Goal: Information Seeking & Learning: Learn about a topic

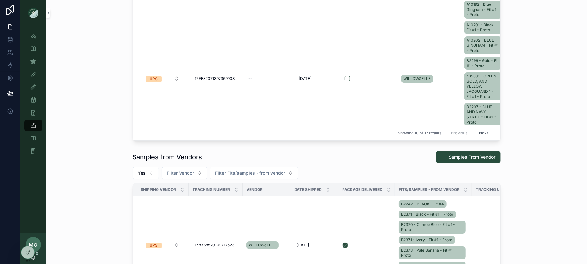
scroll to position [105, 0]
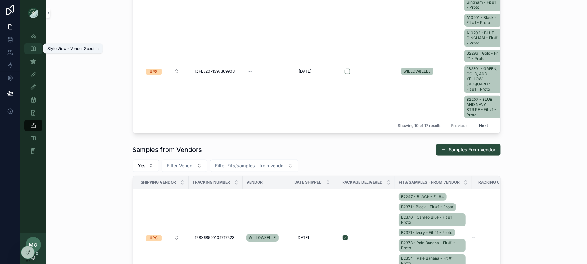
click at [34, 50] on icon "scrollable content" at bounding box center [33, 48] width 6 height 6
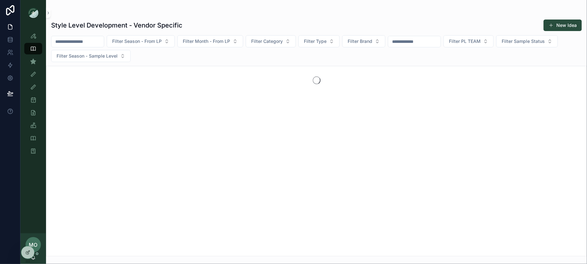
click at [35, 55] on div "Sample (MPN) View" at bounding box center [33, 61] width 26 height 13
click at [35, 56] on div "Sample (MPN) View" at bounding box center [33, 61] width 10 height 10
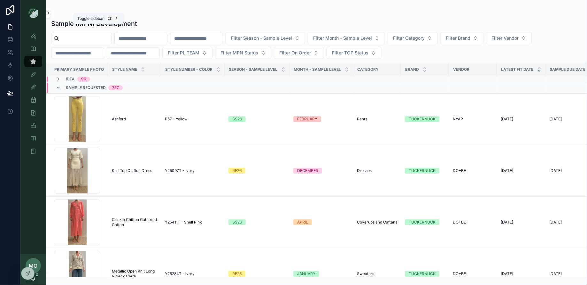
click at [48, 15] on button "scrollable content" at bounding box center [48, 13] width 4 height 10
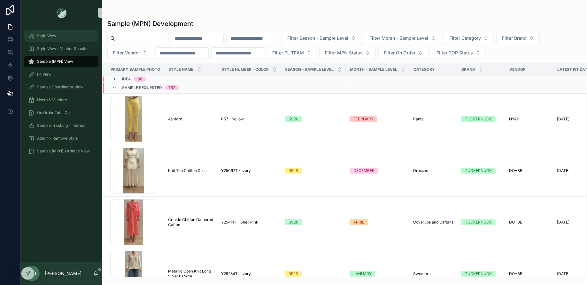
click at [62, 33] on div "Style View" at bounding box center [61, 36] width 67 height 10
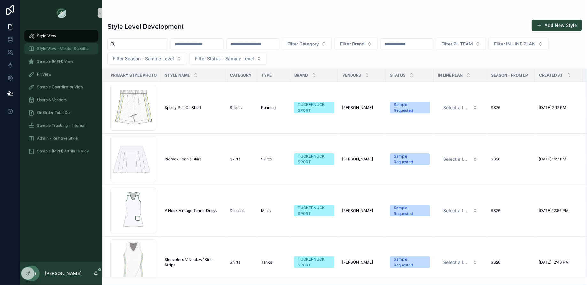
click at [53, 44] on div "Style View - Vendor Specific" at bounding box center [61, 48] width 67 height 10
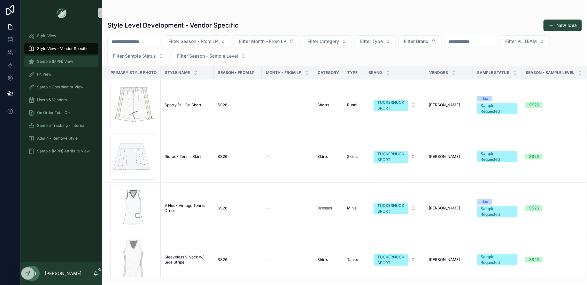
click at [51, 59] on div "Sample (MPN) View" at bounding box center [61, 61] width 67 height 10
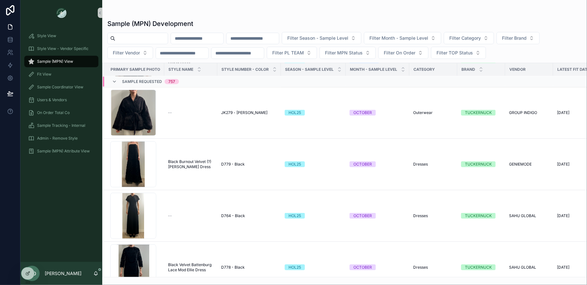
scroll to position [7751, 0]
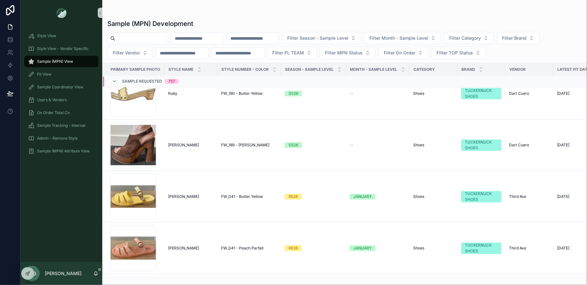
click at [70, 64] on div "Sample (MPN) View" at bounding box center [61, 61] width 67 height 10
click at [67, 71] on div "Fit View" at bounding box center [61, 74] width 67 height 10
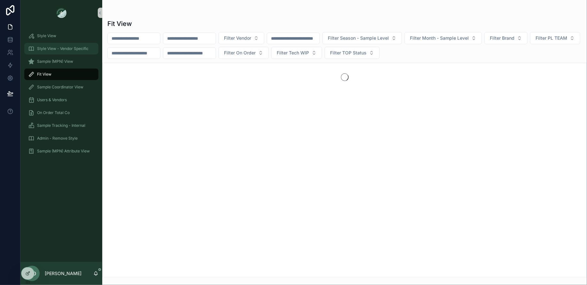
click at [64, 44] on div "Style View - Vendor Specific" at bounding box center [61, 48] width 67 height 10
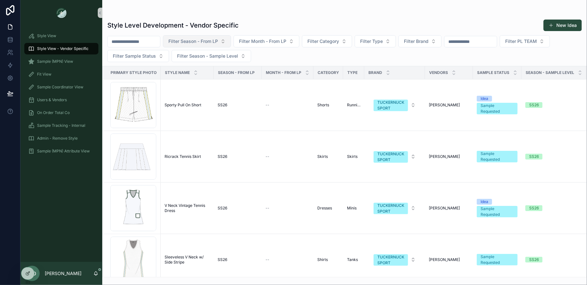
click at [218, 40] on span "Filter Season - From LP" at bounding box center [194, 41] width 50 height 6
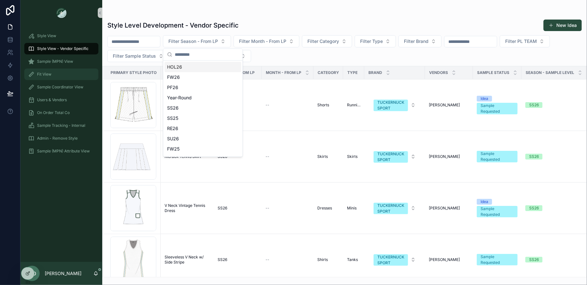
click at [51, 72] on span "Fit View" at bounding box center [44, 74] width 14 height 5
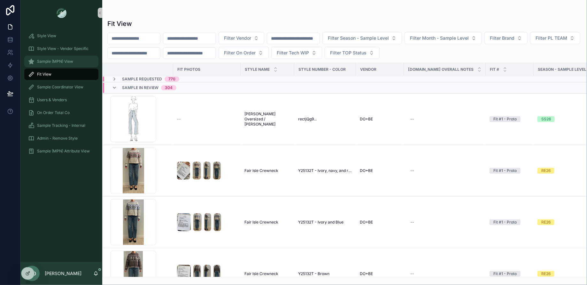
click at [51, 65] on div "Sample (MPN) View" at bounding box center [61, 61] width 67 height 10
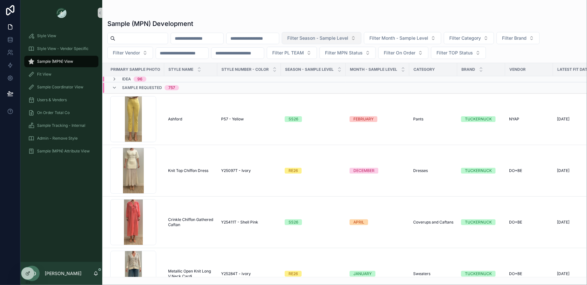
click at [349, 40] on span "Filter Season - Sample Level" at bounding box center [317, 38] width 61 height 6
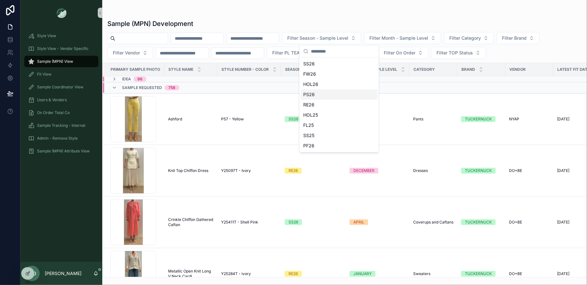
click at [329, 94] on div "PS26" at bounding box center [339, 94] width 77 height 10
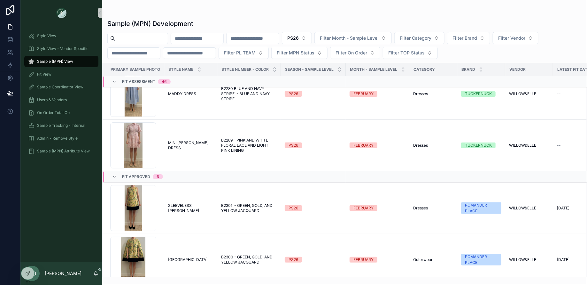
scroll to position [4776, 0]
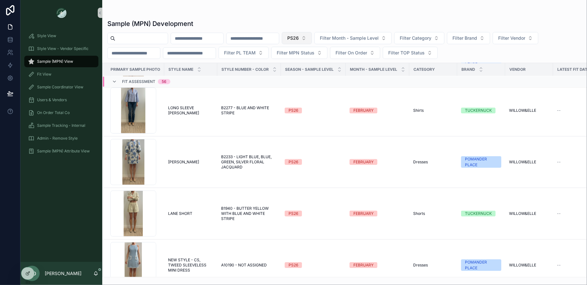
click at [299, 35] on span "PS26" at bounding box center [293, 38] width 12 height 6
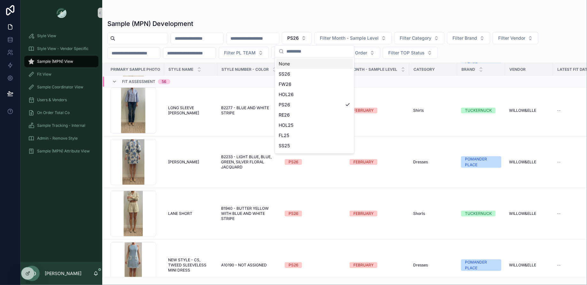
click at [297, 64] on div "None" at bounding box center [314, 64] width 77 height 10
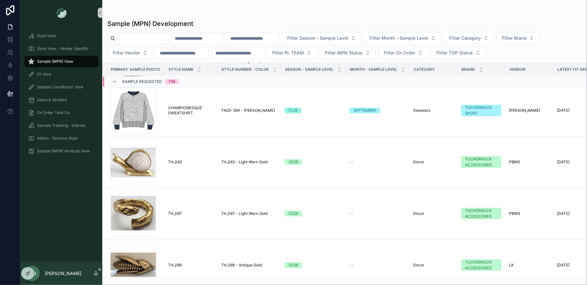
click at [130, 61] on div "Sample (MPN) Development Filter Season - Sample Level Filter Month - Sample Lev…" at bounding box center [344, 146] width 485 height 262
click at [129, 56] on button "Filter Vendor" at bounding box center [130, 53] width 46 height 12
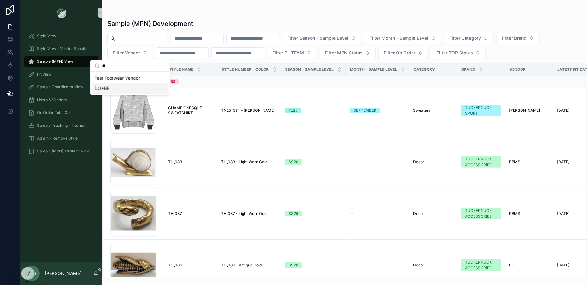
type input "**"
click at [119, 84] on div "DO+BE" at bounding box center [130, 88] width 77 height 10
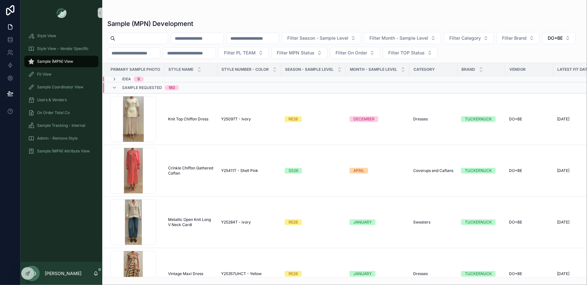
click at [141, 27] on h1 "Sample (MPN) Development" at bounding box center [150, 23] width 86 height 9
click at [143, 40] on input "scrollable content" at bounding box center [141, 38] width 52 height 9
click at [474, 27] on div "Sample (MPN) Development" at bounding box center [344, 23] width 475 height 9
click at [477, 37] on span "Filter Category" at bounding box center [466, 38] width 32 height 6
type input "****"
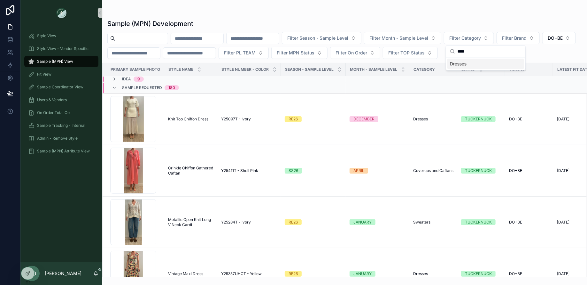
click at [460, 64] on span "Dresses" at bounding box center [458, 63] width 17 height 6
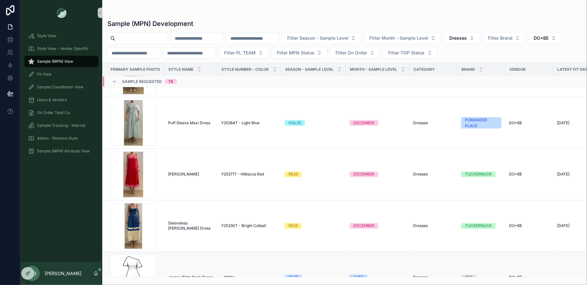
scroll to position [664, 0]
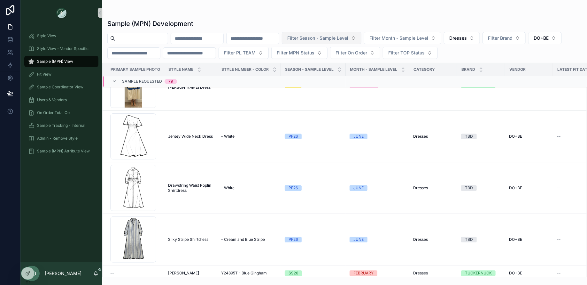
click at [349, 35] on span "Filter Season - Sample Level" at bounding box center [317, 38] width 61 height 6
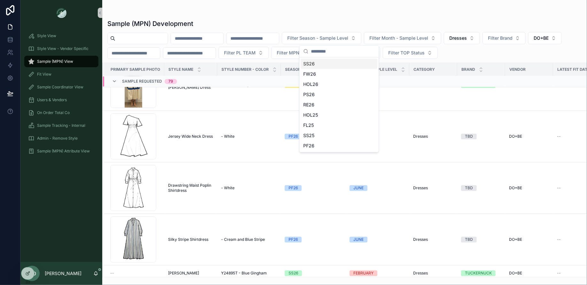
click at [320, 66] on div "SS26" at bounding box center [339, 64] width 77 height 10
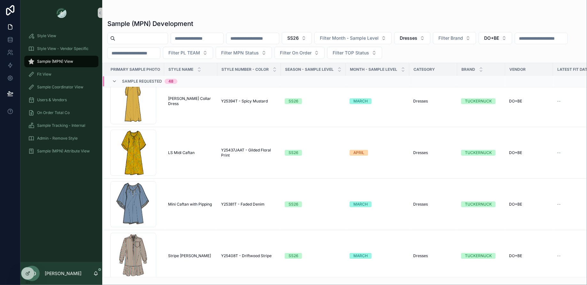
scroll to position [2262, 0]
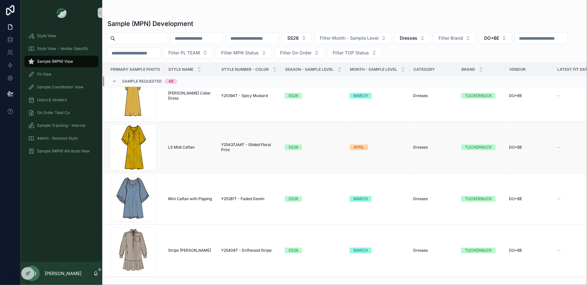
click at [186, 145] on span "LS Midi Caftan" at bounding box center [181, 147] width 27 height 5
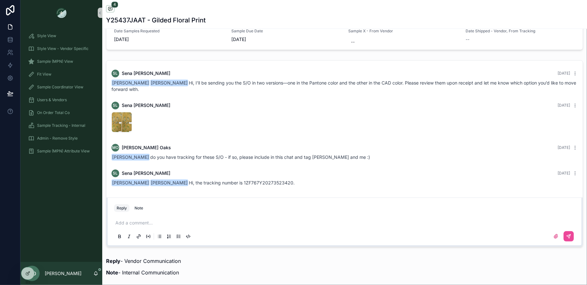
scroll to position [595, 0]
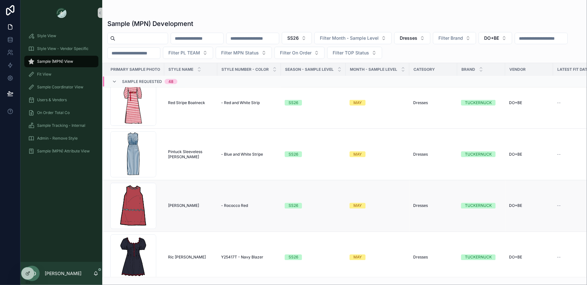
scroll to position [1619, 0]
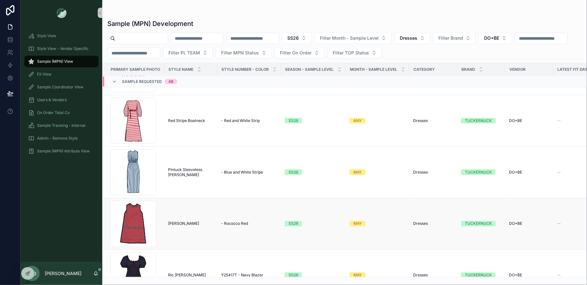
click at [232, 221] on span "- Rococco Red" at bounding box center [234, 223] width 27 height 5
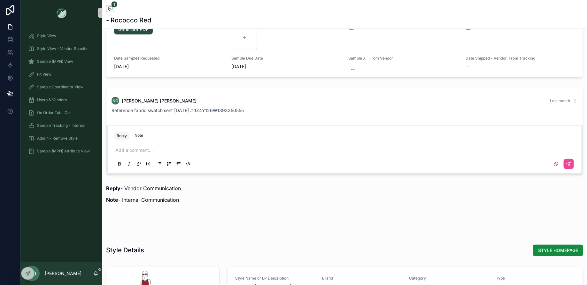
scroll to position [469, 0]
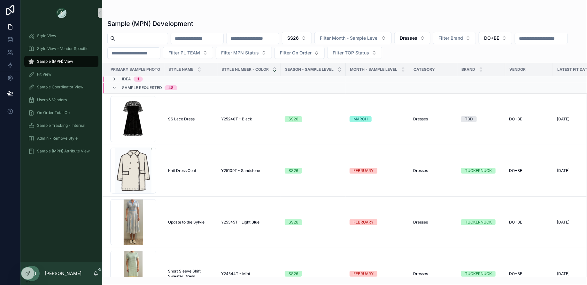
click at [274, 69] on icon "scrollable content" at bounding box center [275, 71] width 4 height 4
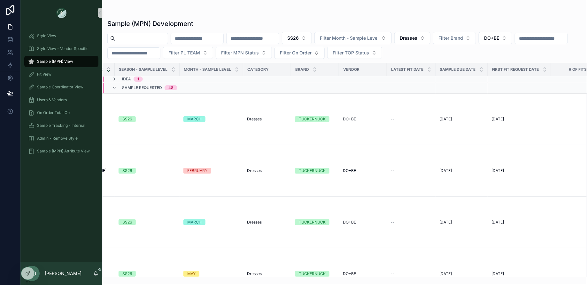
scroll to position [0, 165]
click at [545, 70] on icon "scrollable content" at bounding box center [546, 70] width 2 height 1
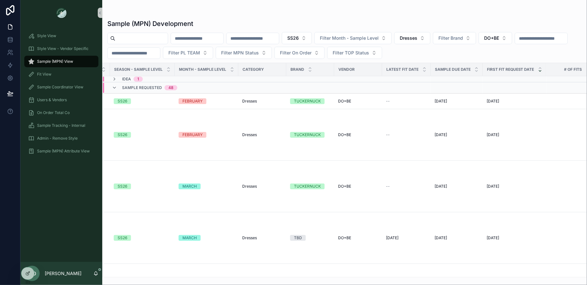
scroll to position [0, 171]
click at [538, 69] on icon "scrollable content" at bounding box center [540, 71] width 4 height 4
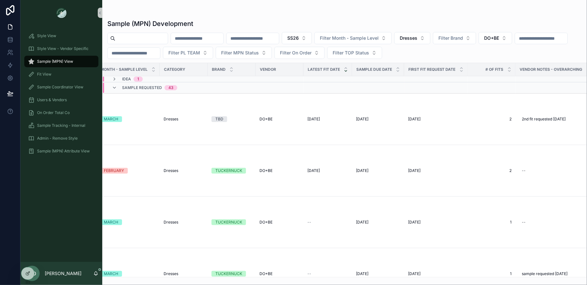
scroll to position [0, 260]
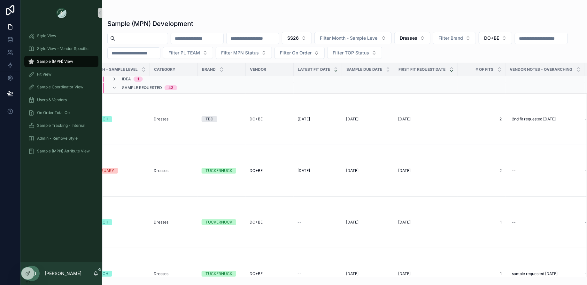
click at [451, 70] on icon "scrollable content" at bounding box center [452, 70] width 2 height 1
click at [418, 38] on span "Dresses" at bounding box center [409, 38] width 18 height 6
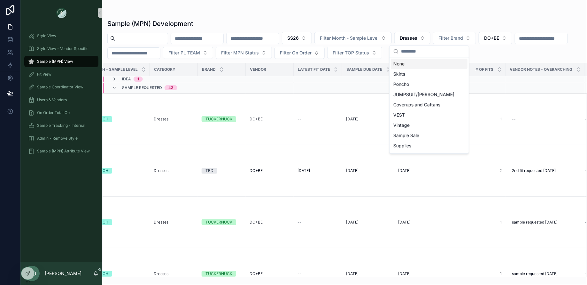
click at [415, 62] on div "None" at bounding box center [429, 64] width 77 height 10
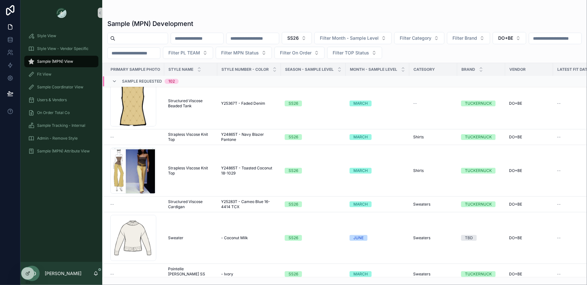
scroll to position [17, 0]
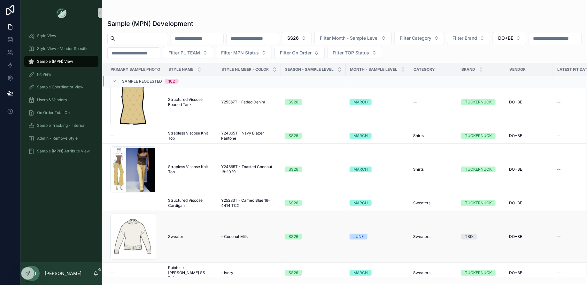
click at [174, 234] on span "Sweater" at bounding box center [175, 236] width 15 height 5
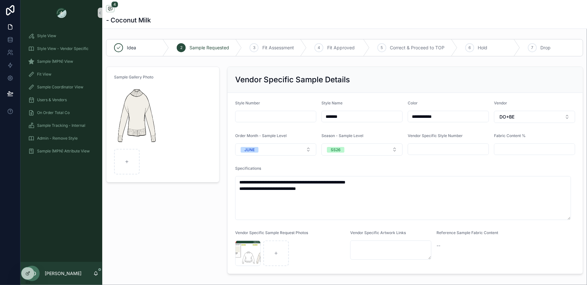
click at [189, 224] on div "Sample Gallery Photo" at bounding box center [162, 170] width 121 height 212
click at [360, 152] on button "SS26" at bounding box center [362, 149] width 81 height 12
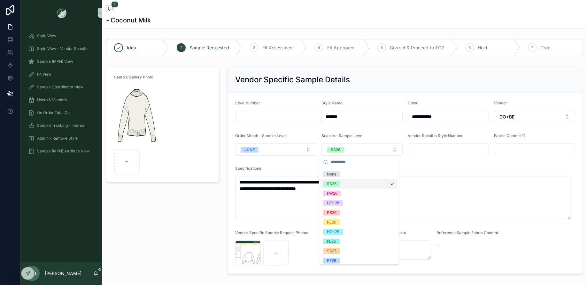
scroll to position [2, 0]
click at [161, 225] on div "Sample Gallery Photo" at bounding box center [162, 170] width 121 height 212
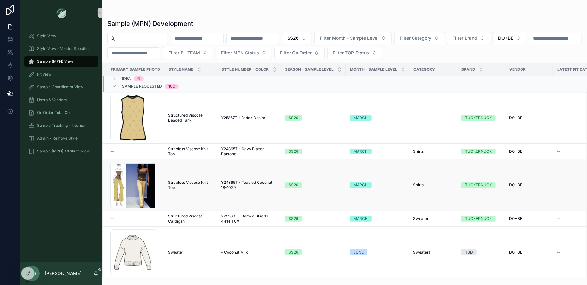
scroll to position [2, 0]
click at [189, 146] on span "Strapless Viscose Knit Top" at bounding box center [190, 151] width 45 height 10
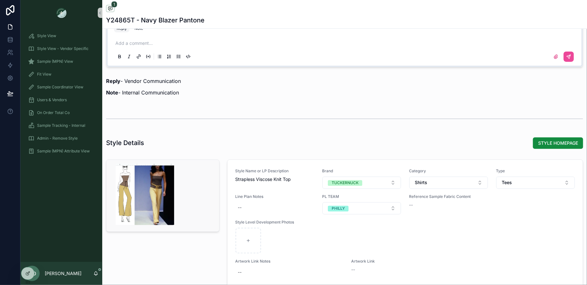
scroll to position [526, 0]
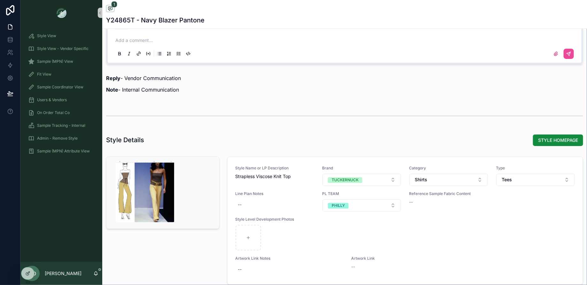
click at [147, 191] on div "scrollable content" at bounding box center [144, 191] width 61 height 8
click at [135, 191] on div "scrollable content" at bounding box center [144, 191] width 61 height 8
click at [127, 192] on div "scrollable content" at bounding box center [144, 191] width 61 height 8
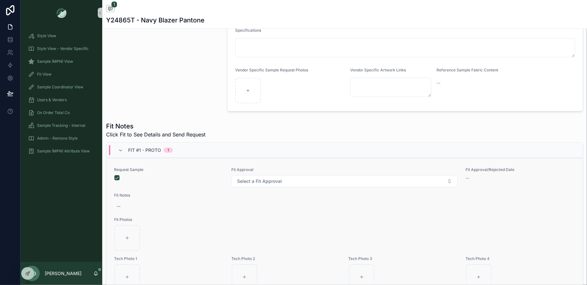
scroll to position [257, 0]
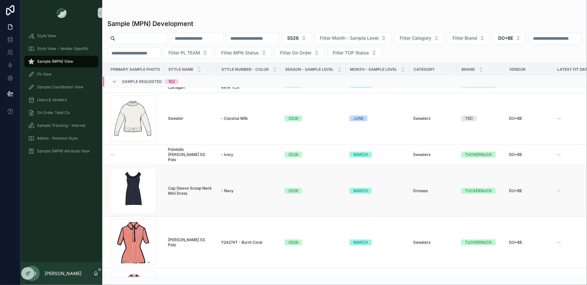
scroll to position [136, 0]
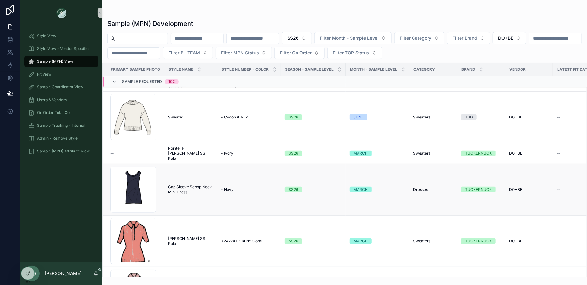
click at [177, 187] on td "Cap Sleeve Scoop Neck Mini Dress Cap Sleeve Scoop Neck Mini Dress" at bounding box center [190, 189] width 53 height 51
click at [179, 184] on span "Cap Sleeve Scoop Neck Mini Dress" at bounding box center [190, 189] width 45 height 10
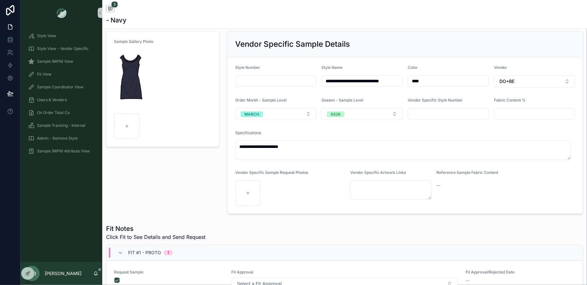
scroll to position [28, 0]
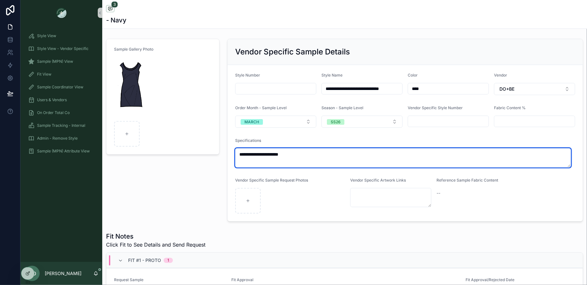
click at [254, 155] on textarea "**********" at bounding box center [403, 157] width 336 height 19
click at [292, 153] on textarea "**********" at bounding box center [403, 157] width 336 height 19
drag, startPoint x: 290, startPoint y: 152, endPoint x: 235, endPoint y: 153, distance: 54.7
click at [235, 153] on textarea "**********" at bounding box center [403, 157] width 336 height 19
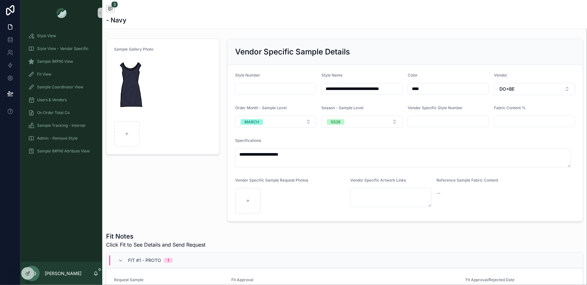
click at [191, 208] on div "Sample Gallery Photo" at bounding box center [162, 130] width 121 height 188
click at [190, 205] on div "Sample Gallery Photo" at bounding box center [162, 130] width 121 height 188
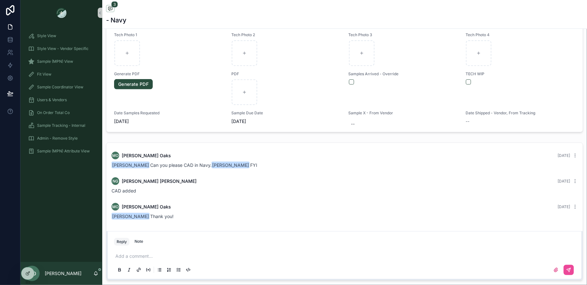
scroll to position [373, 0]
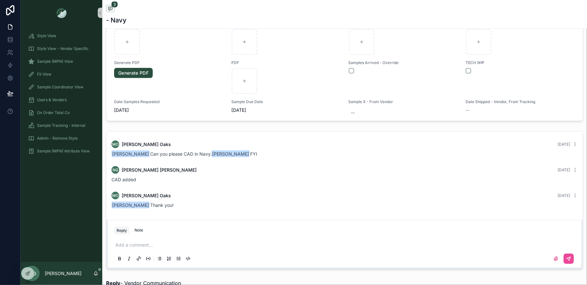
click at [139, 236] on div "Add a comment..." at bounding box center [344, 251] width 469 height 32
click at [137, 240] on div "Add a comment..." at bounding box center [344, 251] width 461 height 27
click at [140, 246] on p "scrollable content" at bounding box center [345, 245] width 461 height 6
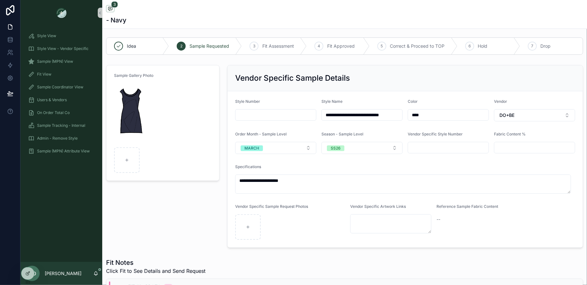
scroll to position [0, 0]
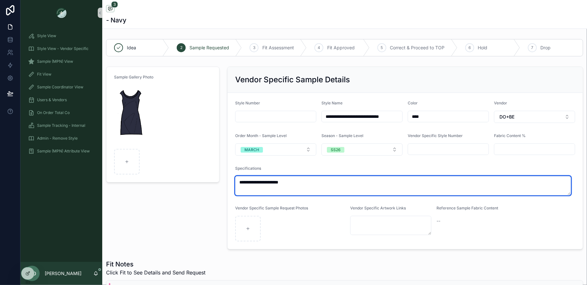
click at [331, 182] on textarea "**********" at bounding box center [403, 185] width 336 height 19
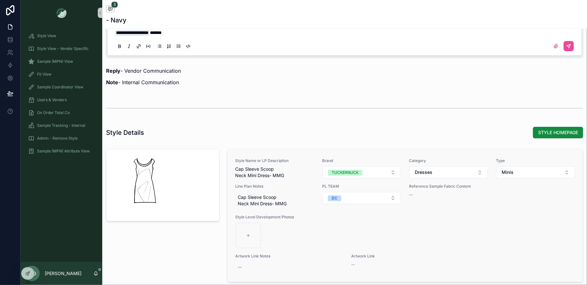
scroll to position [601, 0]
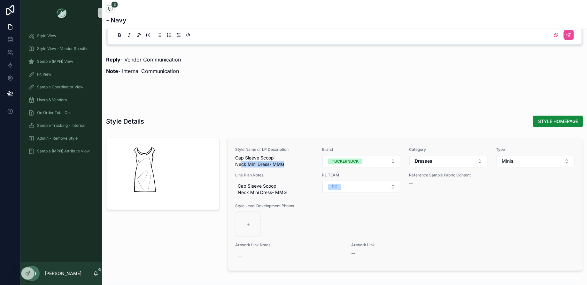
drag, startPoint x: 287, startPoint y: 164, endPoint x: 239, endPoint y: 160, distance: 47.8
click at [239, 160] on span "Cap Sleeve Scoop Neck Mini Dress- MMG" at bounding box center [274, 160] width 79 height 13
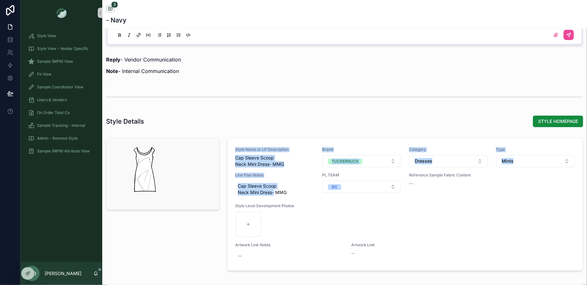
drag, startPoint x: 272, startPoint y: 191, endPoint x: 213, endPoint y: 186, distance: 59.0
click at [213, 186] on div "**********" at bounding box center [344, 217] width 485 height 1565
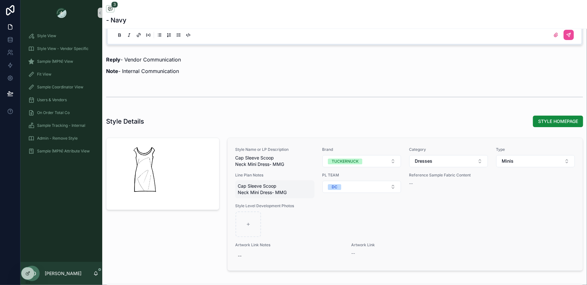
click at [256, 186] on span "Cap Sleeve Scoop Neck Mini Dress- MMG" at bounding box center [275, 189] width 74 height 13
drag, startPoint x: 263, startPoint y: 199, endPoint x: 239, endPoint y: 193, distance: 25.0
click at [239, 193] on textarea "**********" at bounding box center [267, 195] width 61 height 19
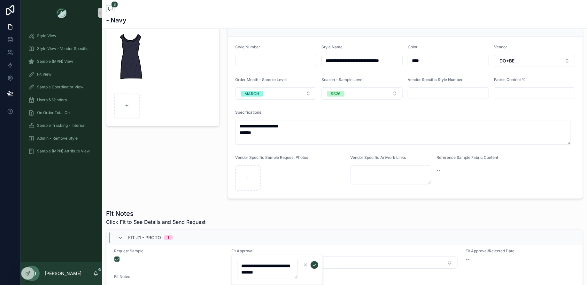
scroll to position [14, 0]
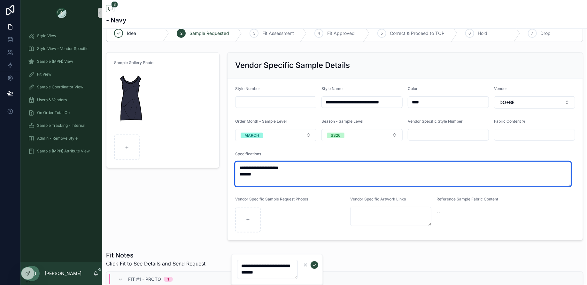
click at [274, 171] on textarea "**********" at bounding box center [403, 173] width 336 height 25
paste textarea "**********"
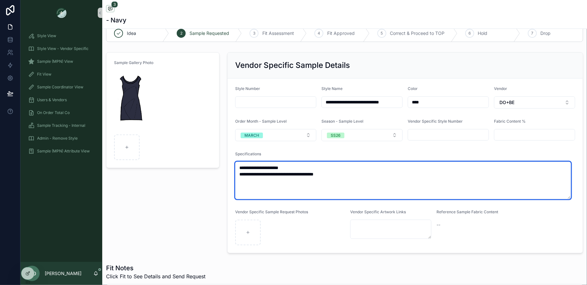
type textarea "**********"
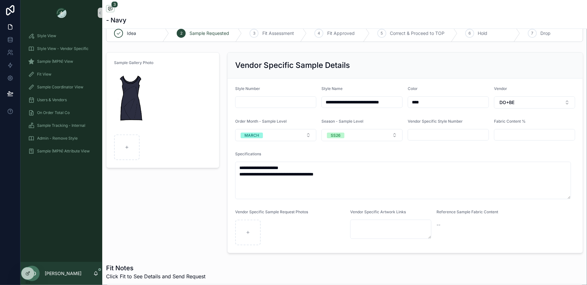
click at [161, 206] on div "Sample Gallery Photo" at bounding box center [162, 153] width 121 height 206
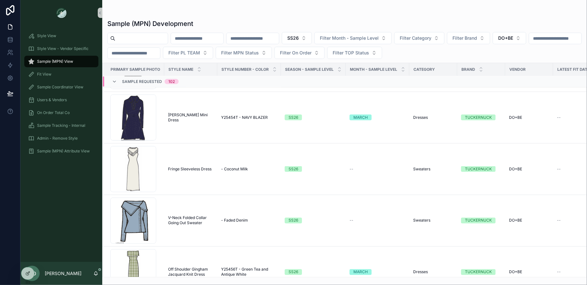
scroll to position [468, 0]
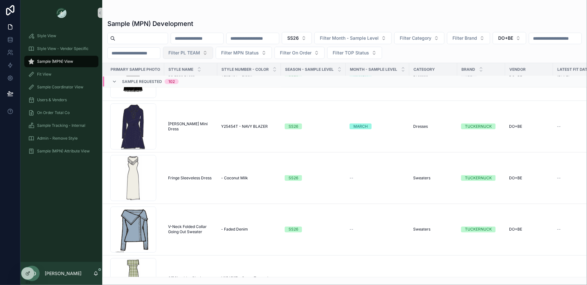
click at [200, 51] on span "Filter PL TEAM" at bounding box center [185, 53] width 32 height 6
click at [225, 17] on div "Sample (MPN) Development SS26 Filter Month - Sample Level Filter Category Filte…" at bounding box center [344, 146] width 485 height 262
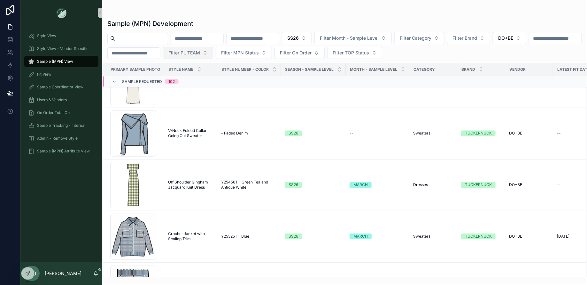
scroll to position [569, 0]
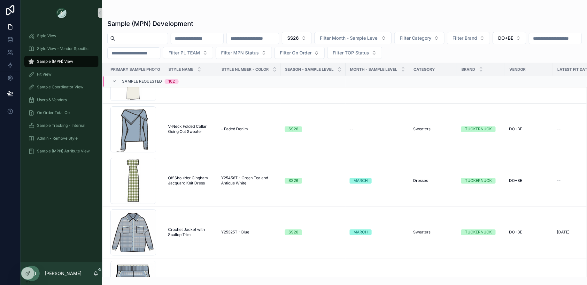
click at [272, 72] on div "Style Number - Color" at bounding box center [249, 69] width 63 height 12
click at [274, 70] on icon "scrollable content" at bounding box center [275, 70] width 2 height 1
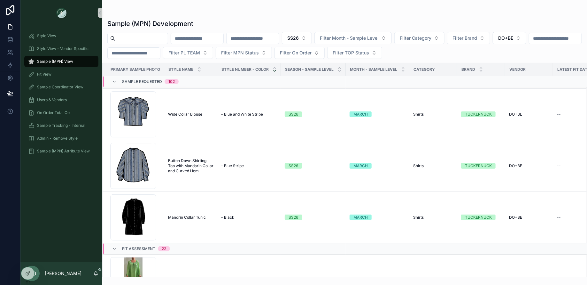
scroll to position [4931, 0]
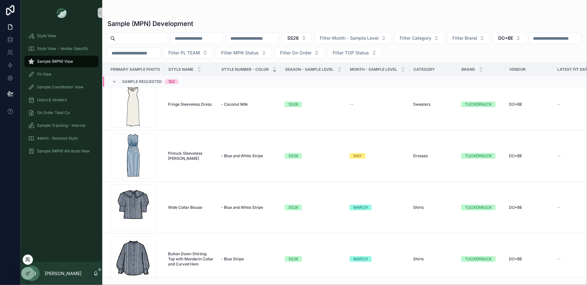
click at [30, 258] on icon at bounding box center [27, 259] width 5 height 5
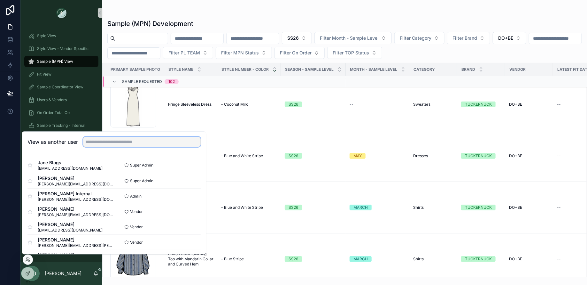
click at [120, 140] on input "text" at bounding box center [142, 142] width 118 height 10
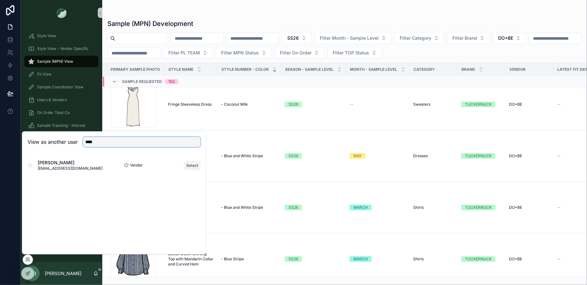
type input "****"
click at [192, 163] on button "Select" at bounding box center [192, 165] width 17 height 9
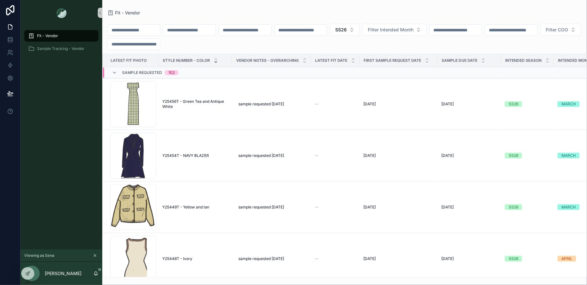
click at [216, 62] on icon "scrollable content" at bounding box center [216, 62] width 4 height 4
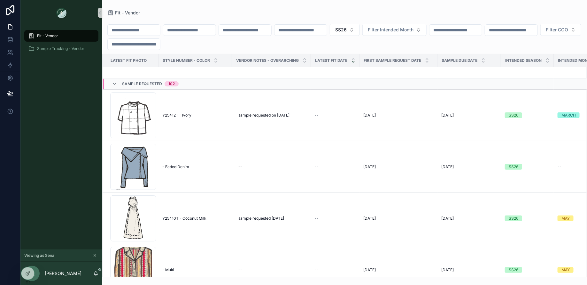
scroll to position [2369, 0]
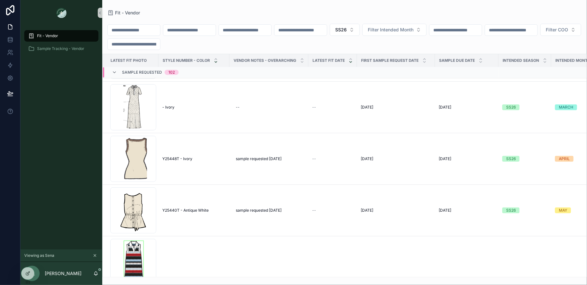
click at [214, 62] on icon "scrollable content" at bounding box center [216, 62] width 4 height 4
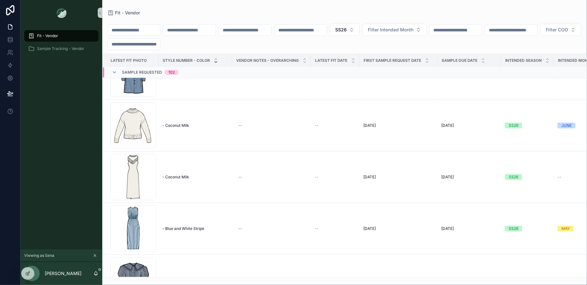
scroll to position [4753, 0]
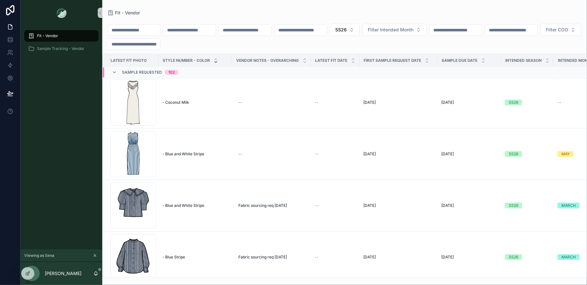
click at [214, 62] on icon "scrollable content" at bounding box center [216, 62] width 4 height 4
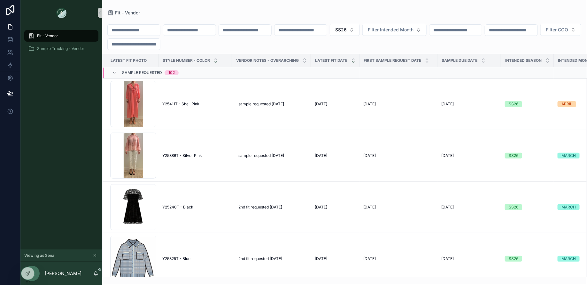
click at [215, 61] on icon "scrollable content" at bounding box center [216, 62] width 4 height 4
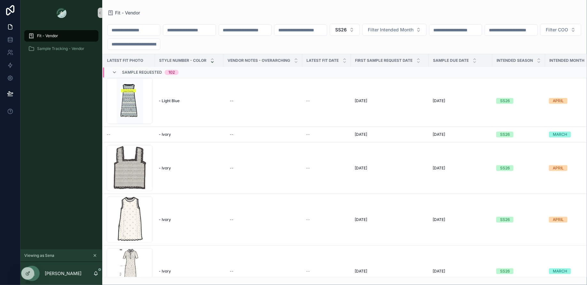
scroll to position [4484, 4]
click at [410, 33] on span "Filter Intended Month" at bounding box center [391, 30] width 46 height 6
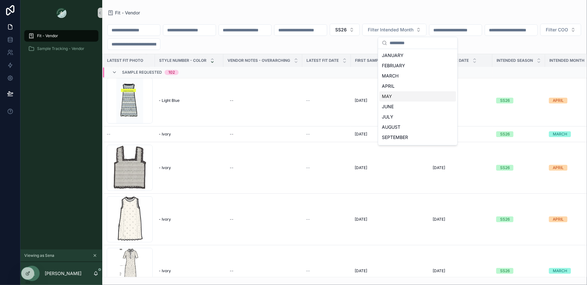
click at [394, 94] on div "MAY" at bounding box center [418, 96] width 77 height 10
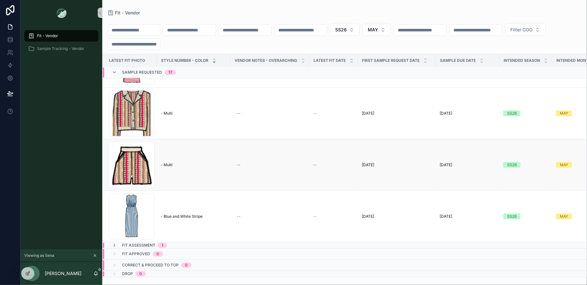
scroll to position [568, 2]
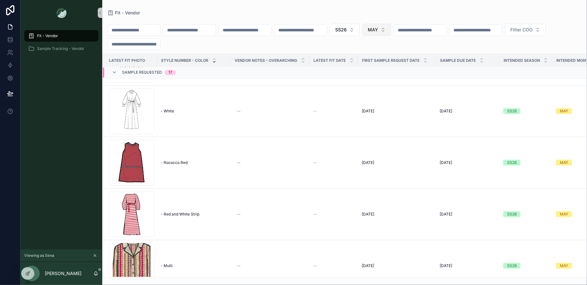
click at [378, 30] on span "MAY" at bounding box center [373, 30] width 10 height 6
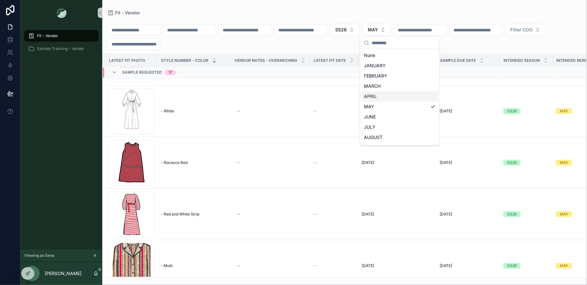
click at [382, 95] on div "APRIL" at bounding box center [400, 96] width 77 height 10
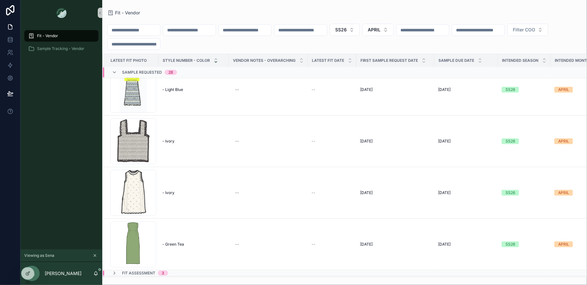
scroll to position [1254, 0]
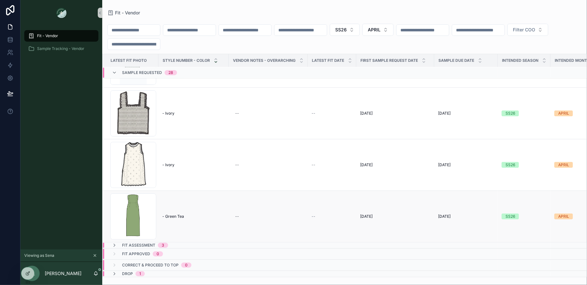
click at [180, 214] on span "- Green Tea" at bounding box center [173, 216] width 22 height 5
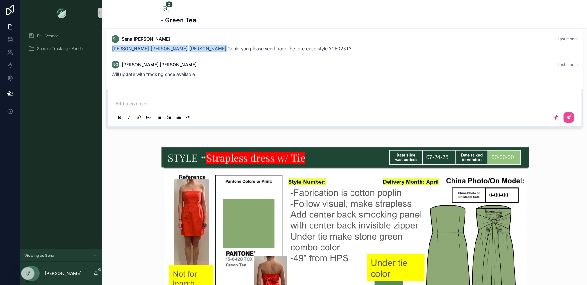
scroll to position [482, 0]
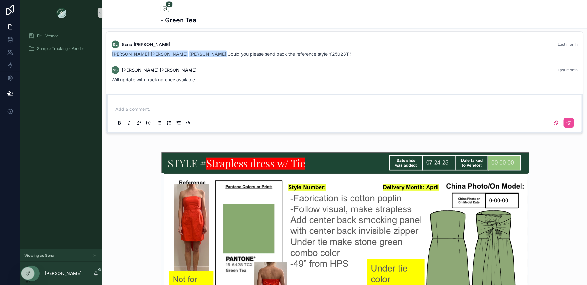
click at [122, 110] on p "scrollable content" at bounding box center [345, 109] width 461 height 6
click at [567, 120] on icon "scrollable content" at bounding box center [569, 122] width 5 height 5
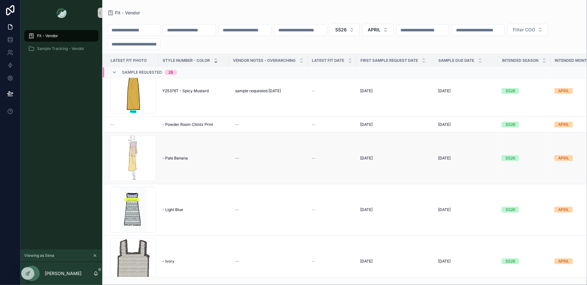
scroll to position [1094, 0]
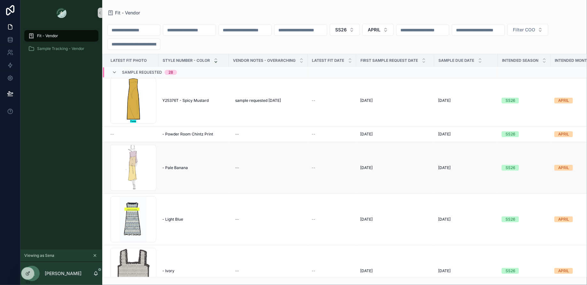
click at [182, 168] on span "- Pale Banana" at bounding box center [175, 167] width 26 height 5
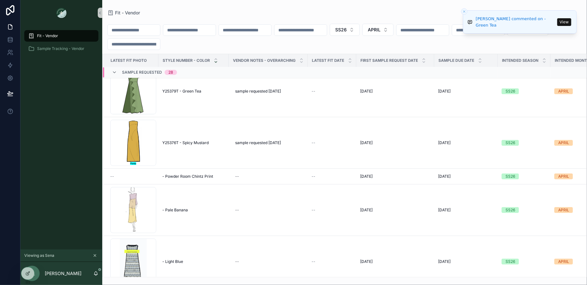
scroll to position [1064, 0]
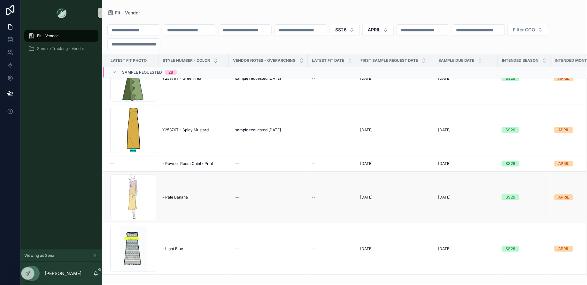
click at [171, 194] on span "- Pale Banana" at bounding box center [175, 196] width 26 height 5
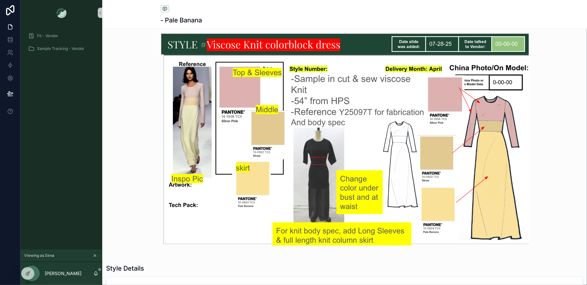
scroll to position [659, 0]
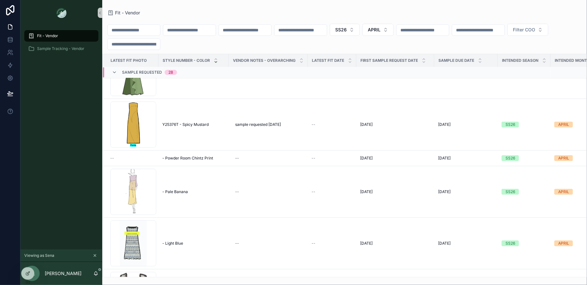
scroll to position [1069, 0]
click at [208, 156] on span "- Powder Room Chintz Print" at bounding box center [187, 158] width 51 height 5
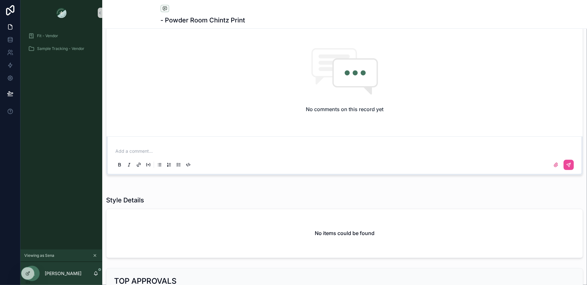
scroll to position [654, 0]
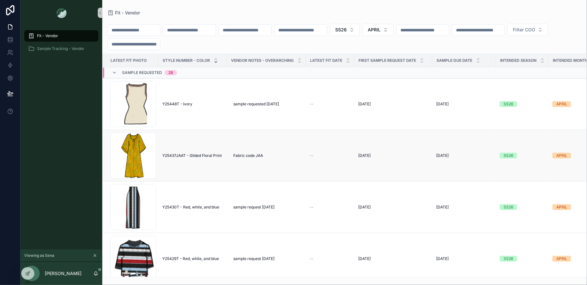
scroll to position [27, 0]
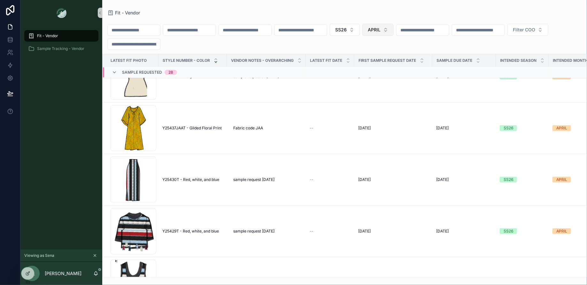
click at [381, 30] on span "APRIL" at bounding box center [374, 30] width 13 height 6
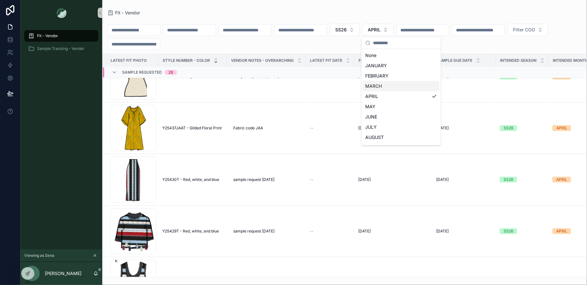
click at [386, 86] on div "MARCH" at bounding box center [401, 86] width 77 height 10
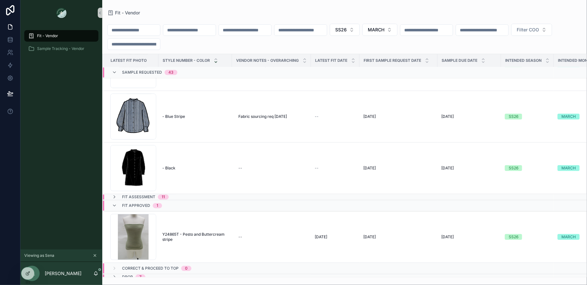
scroll to position [2055, 0]
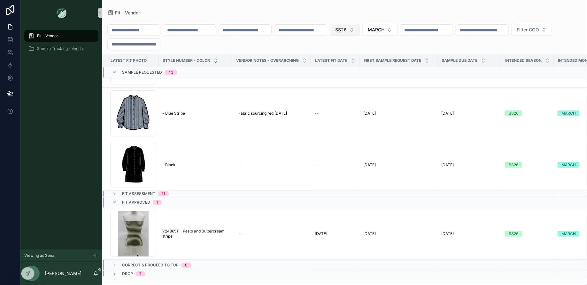
click at [360, 29] on button "SS26" at bounding box center [345, 30] width 30 height 12
click at [385, 29] on span "MARCH" at bounding box center [376, 30] width 17 height 6
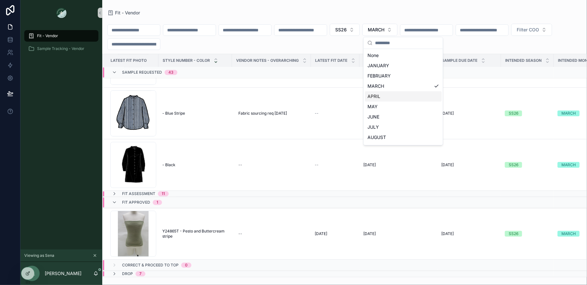
click at [395, 97] on div "APRIL" at bounding box center [403, 96] width 77 height 10
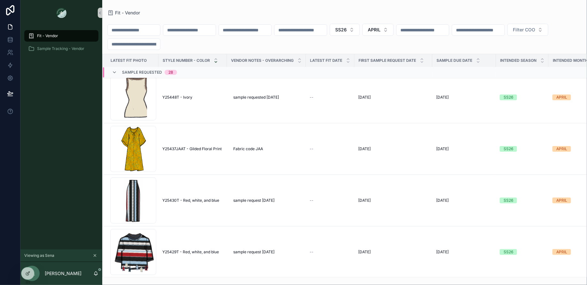
scroll to position [5, 0]
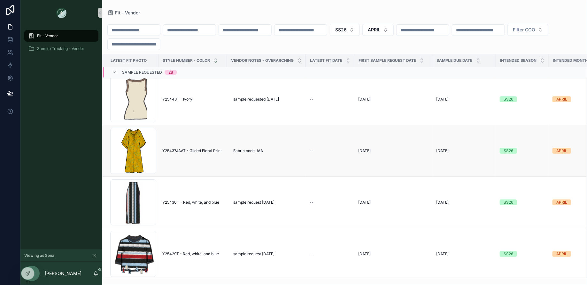
click at [201, 152] on span "Y25437JAAT - Gilded Floral Print" at bounding box center [191, 150] width 59 height 5
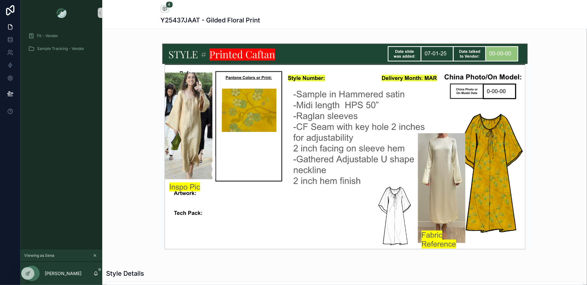
scroll to position [709, 0]
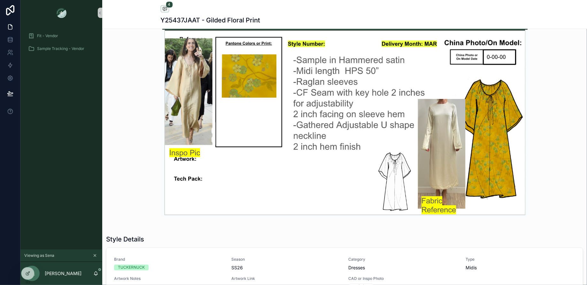
click at [95, 255] on icon "scrollable content" at bounding box center [95, 255] width 4 height 4
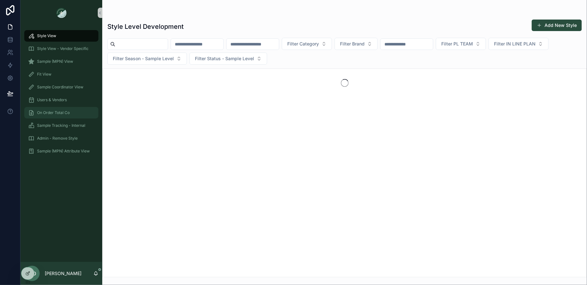
click at [50, 113] on span "On Order Total Co" at bounding box center [53, 112] width 33 height 5
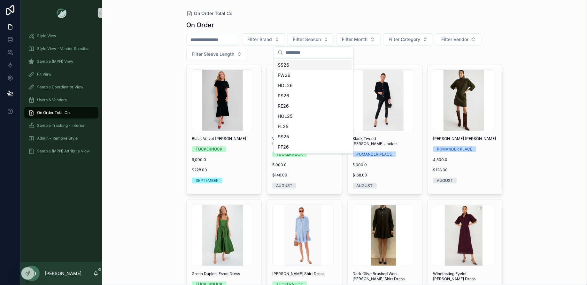
click at [313, 35] on button "Filter Season" at bounding box center [311, 39] width 46 height 12
drag, startPoint x: 296, startPoint y: 96, endPoint x: 505, endPoint y: 90, distance: 208.6
click at [296, 96] on div "PS26" at bounding box center [313, 95] width 77 height 10
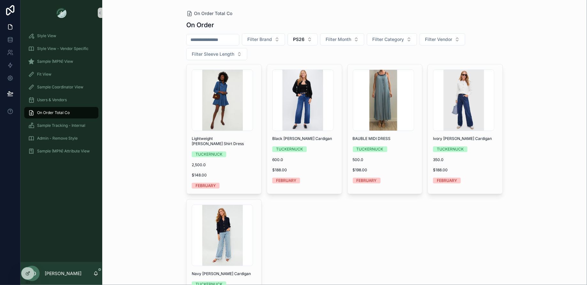
click at [63, 109] on div "On Order Total Co" at bounding box center [61, 112] width 67 height 10
click at [62, 73] on div "Fit View" at bounding box center [61, 74] width 67 height 10
click at [57, 57] on div "Sample (MPN) View" at bounding box center [61, 61] width 67 height 10
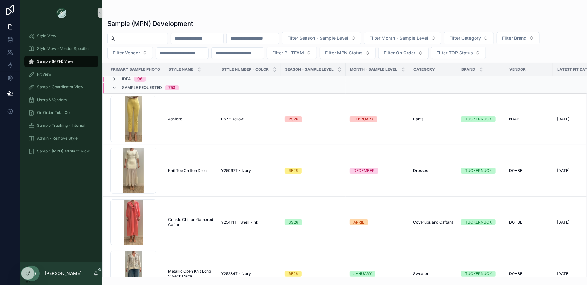
click at [346, 36] on span "Filter Season - Sample Level" at bounding box center [317, 38] width 61 height 6
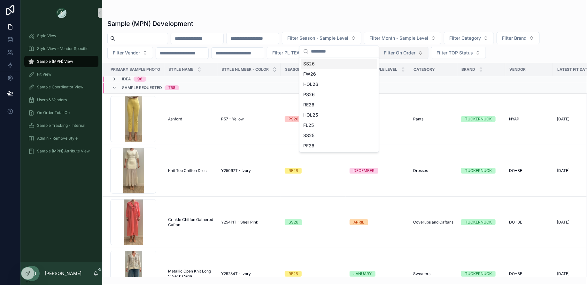
click at [404, 49] on button "Filter On Order" at bounding box center [404, 53] width 50 height 12
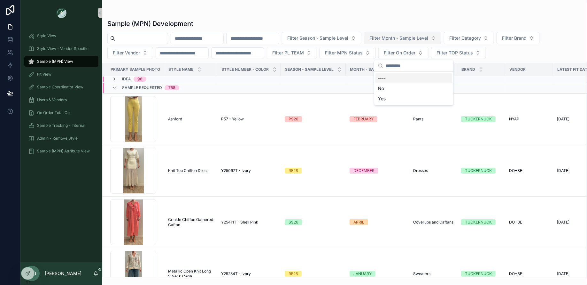
click at [402, 41] on button "Filter Month - Sample Level" at bounding box center [402, 38] width 77 height 12
click at [402, 75] on div "FEBRUARY" at bounding box center [420, 74] width 77 height 10
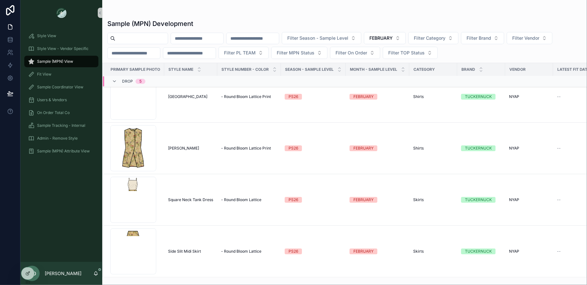
scroll to position [11639, 0]
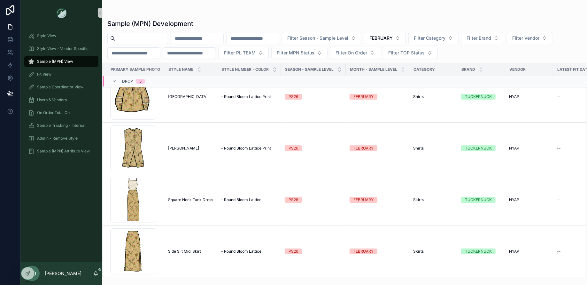
click at [57, 61] on span "Sample (MPN) View" at bounding box center [55, 61] width 36 height 5
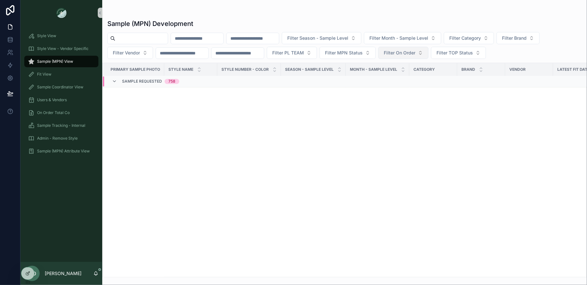
scroll to position [10253, 0]
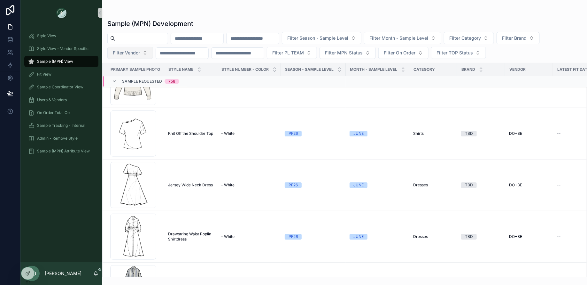
click at [122, 53] on span "Filter Vendor" at bounding box center [126, 53] width 27 height 6
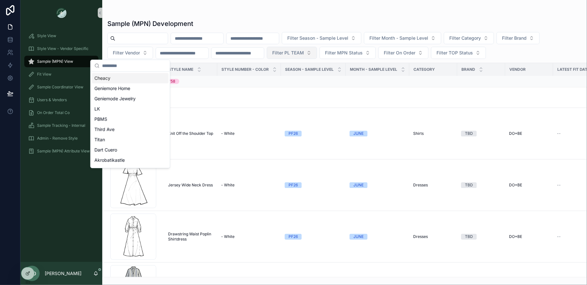
click at [296, 56] on button "Filter PL TEAM" at bounding box center [292, 53] width 50 height 12
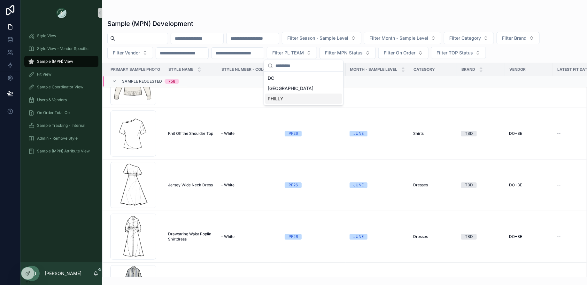
click at [281, 98] on div "PHILLY" at bounding box center [303, 98] width 77 height 10
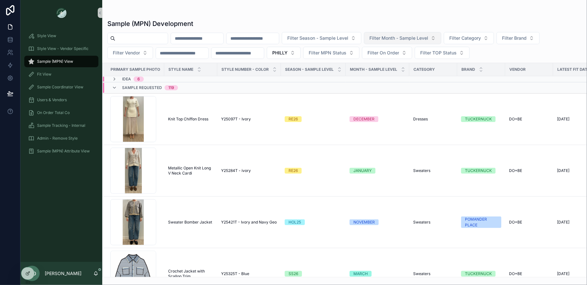
click at [423, 37] on span "Filter Month - Sample Level" at bounding box center [399, 38] width 59 height 6
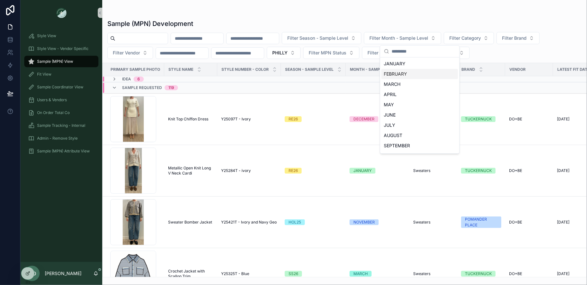
click at [398, 73] on div "FEBRUARY" at bounding box center [420, 74] width 77 height 10
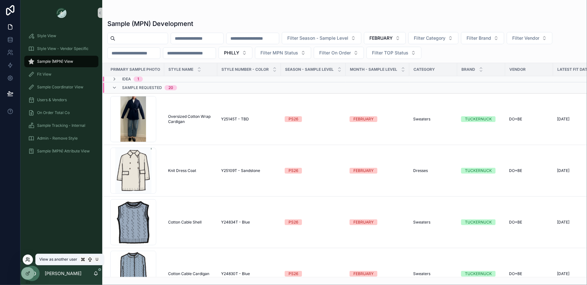
click at [29, 259] on icon at bounding box center [29, 258] width 1 height 2
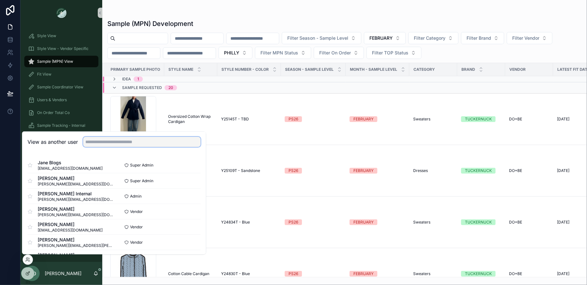
click at [124, 139] on input "text" at bounding box center [142, 142] width 118 height 10
type input "*"
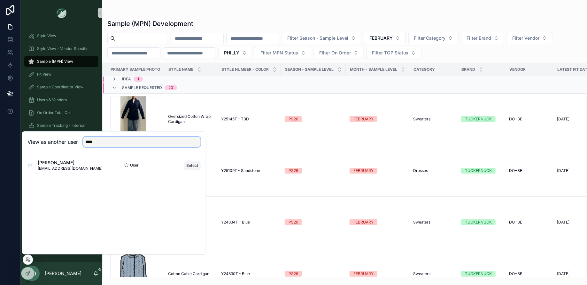
type input "****"
click at [197, 166] on button "Select" at bounding box center [192, 165] width 17 height 9
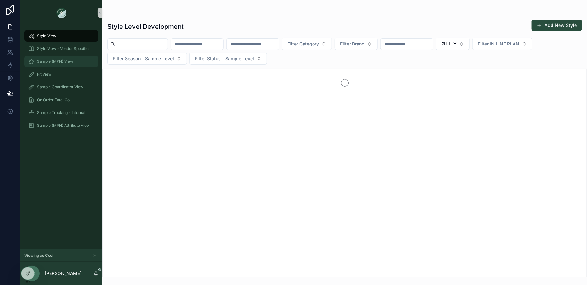
click at [59, 62] on span "Sample (MPN) View" at bounding box center [55, 61] width 36 height 5
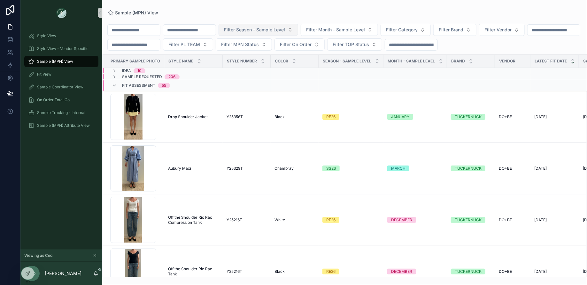
click at [285, 33] on span "Filter Season - Sample Level" at bounding box center [254, 30] width 61 height 6
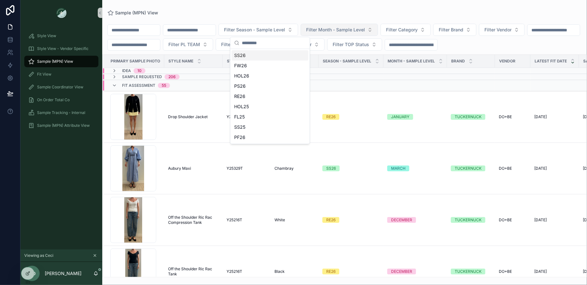
click at [323, 35] on button "Filter Month - Sample Level" at bounding box center [339, 30] width 77 height 12
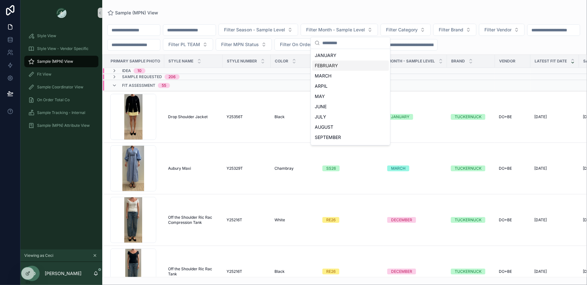
click at [333, 67] on div "FEBRUARY" at bounding box center [350, 65] width 77 height 10
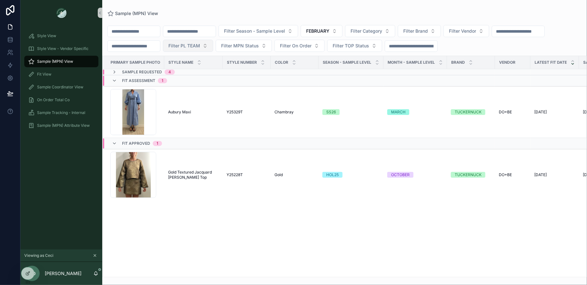
click at [193, 43] on span "Filter PL TEAM" at bounding box center [185, 46] width 32 height 6
click at [177, 88] on div "PHILLY" at bounding box center [193, 91] width 77 height 10
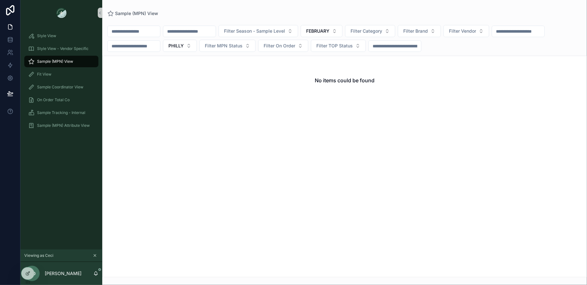
click at [96, 255] on icon "scrollable content" at bounding box center [95, 255] width 4 height 4
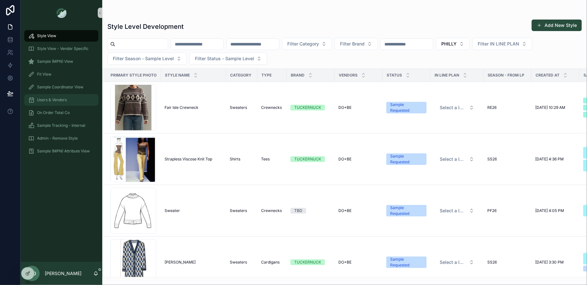
click at [47, 105] on div "Users & Vendors" at bounding box center [61, 100] width 67 height 10
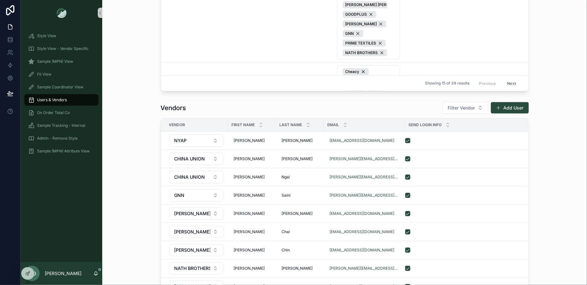
scroll to position [362, 0]
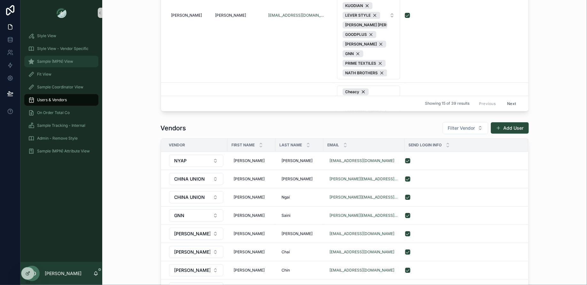
click at [59, 64] on div "Sample (MPN) View" at bounding box center [61, 61] width 67 height 10
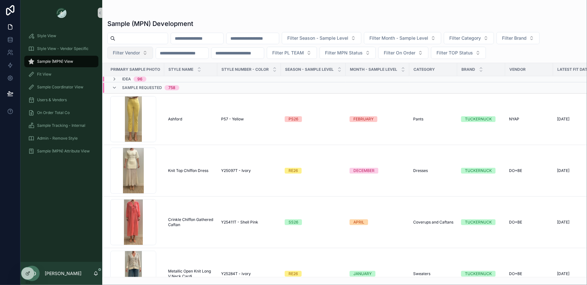
click at [133, 51] on span "Filter Vendor" at bounding box center [126, 53] width 27 height 6
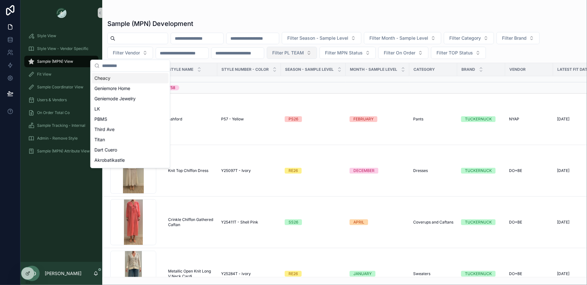
click at [304, 52] on span "Filter PL TEAM" at bounding box center [288, 53] width 32 height 6
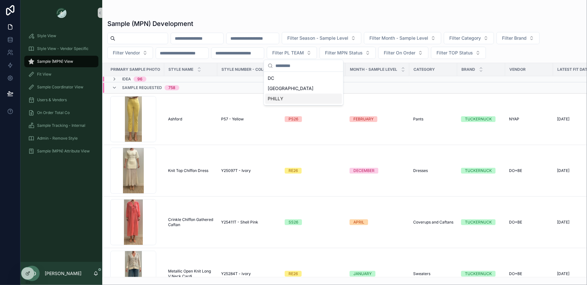
click at [284, 98] on div "PHILLY" at bounding box center [303, 98] width 77 height 10
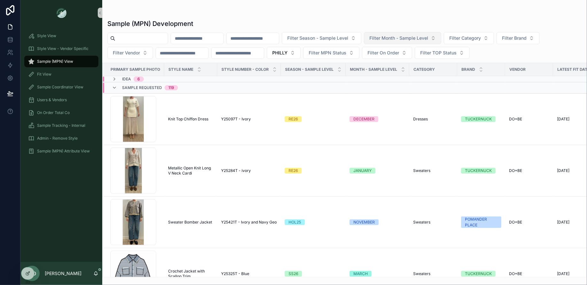
click at [415, 41] on span "Filter Month - Sample Level" at bounding box center [399, 38] width 59 height 6
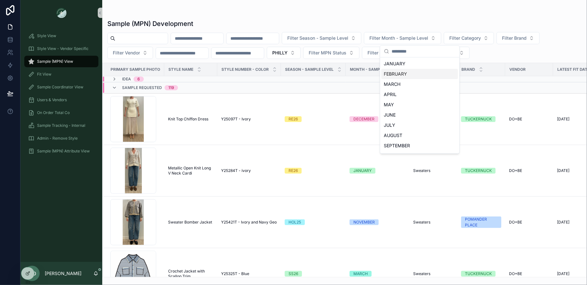
click at [404, 72] on div "FEBRUARY" at bounding box center [420, 74] width 77 height 10
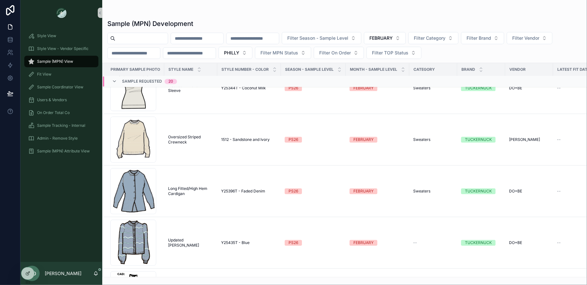
scroll to position [265, 0]
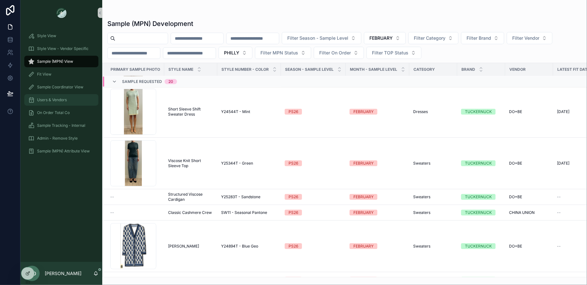
click at [53, 102] on span "Users & Vendors" at bounding box center [52, 99] width 30 height 5
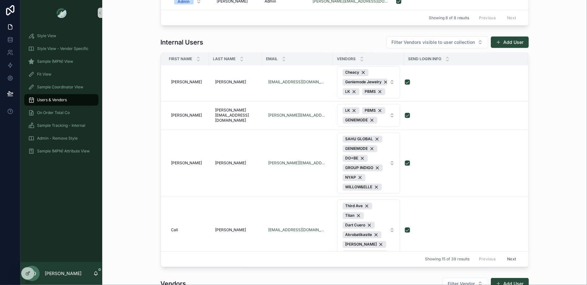
scroll to position [234, 0]
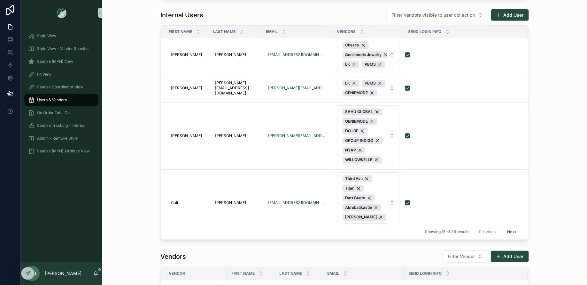
click at [503, 229] on button "Next" at bounding box center [512, 232] width 18 height 10
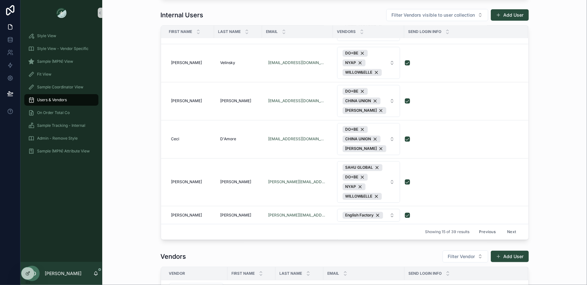
scroll to position [751, 0]
click at [62, 77] on div "Fit View" at bounding box center [61, 74] width 67 height 10
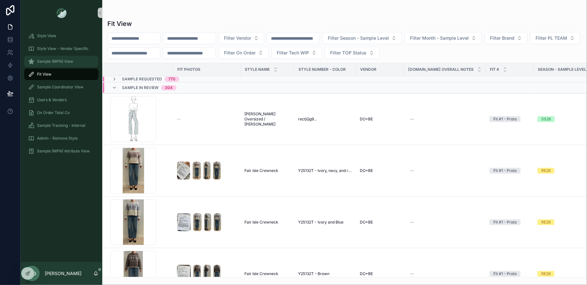
click at [48, 63] on span "Sample (MPN) View" at bounding box center [55, 61] width 36 height 5
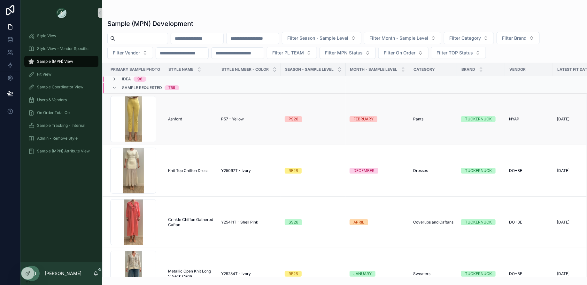
click at [180, 116] on span "Ashford" at bounding box center [175, 118] width 14 height 5
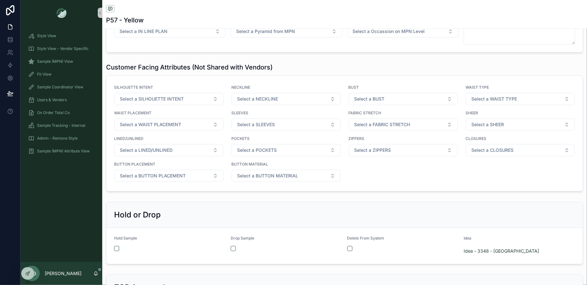
scroll to position [979, 0]
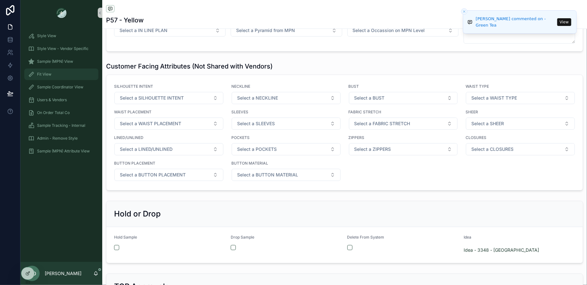
click at [43, 73] on span "Fit View" at bounding box center [44, 74] width 14 height 5
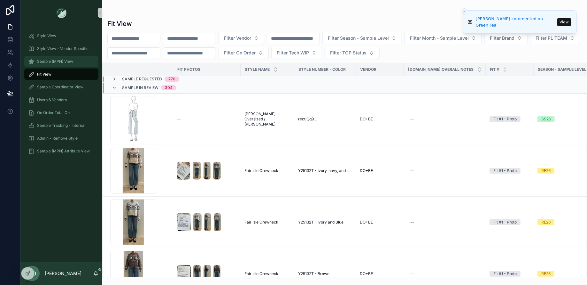
click at [40, 61] on span "Sample (MPN) View" at bounding box center [55, 61] width 36 height 5
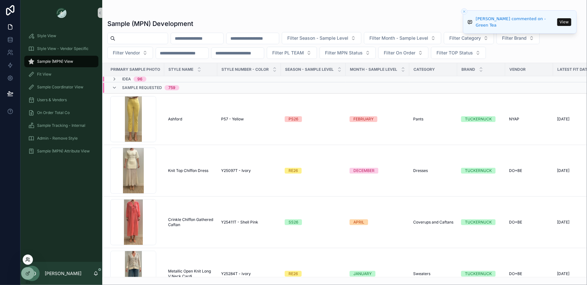
click at [29, 258] on icon at bounding box center [27, 259] width 5 height 5
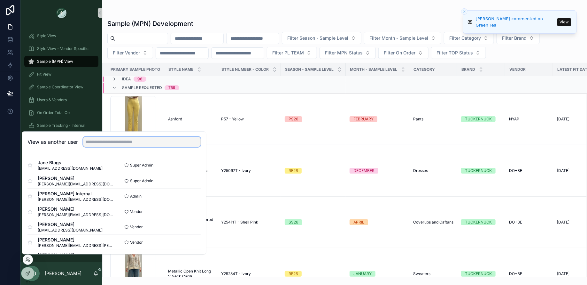
click at [114, 140] on input "text" at bounding box center [142, 142] width 118 height 10
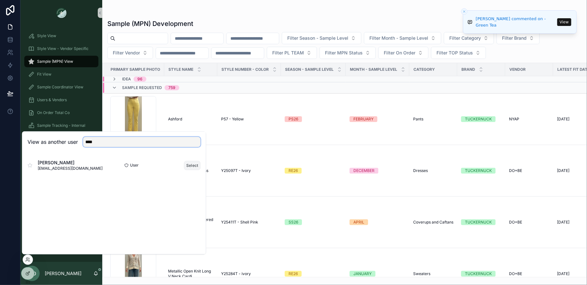
type input "****"
click at [192, 165] on button "Select" at bounding box center [192, 165] width 17 height 9
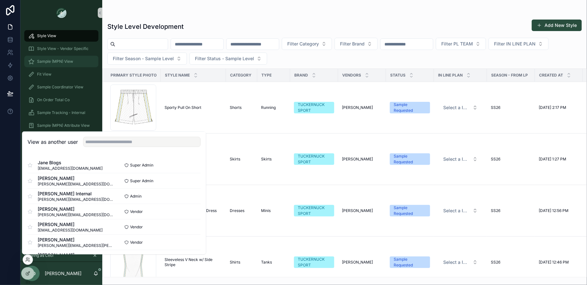
click at [54, 60] on span "Sample (MPN) View" at bounding box center [55, 61] width 36 height 5
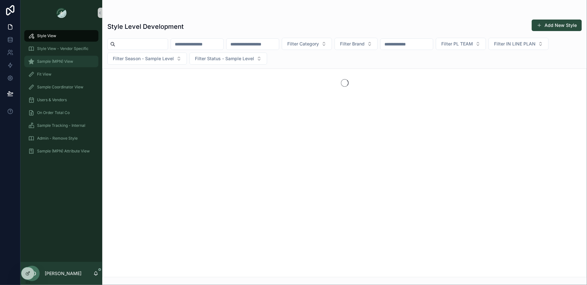
click at [86, 65] on div "Sample (MPN) View" at bounding box center [61, 61] width 67 height 10
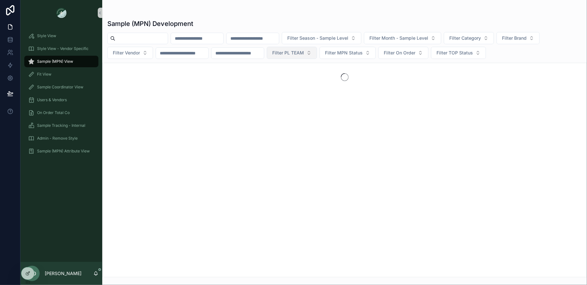
click at [297, 54] on span "Filter PL TEAM" at bounding box center [288, 53] width 32 height 6
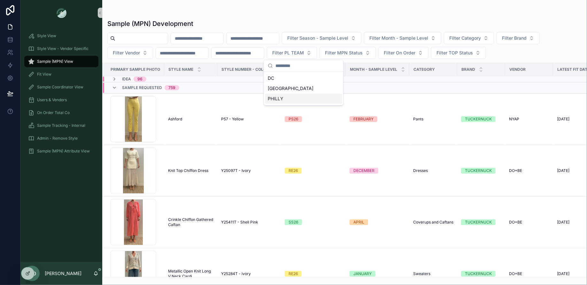
click at [276, 99] on div "PHILLY" at bounding box center [303, 98] width 77 height 10
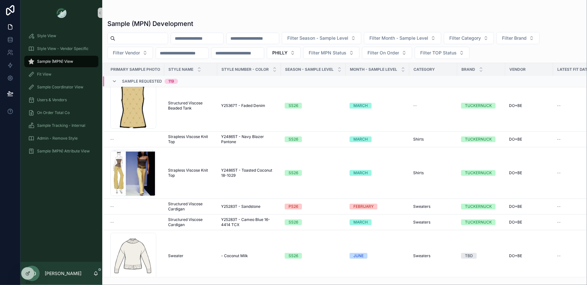
scroll to position [1162, 0]
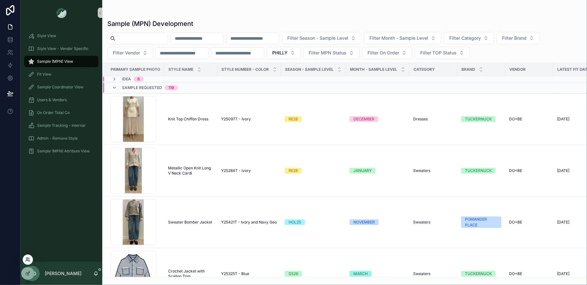
click at [29, 259] on icon at bounding box center [27, 259] width 5 height 5
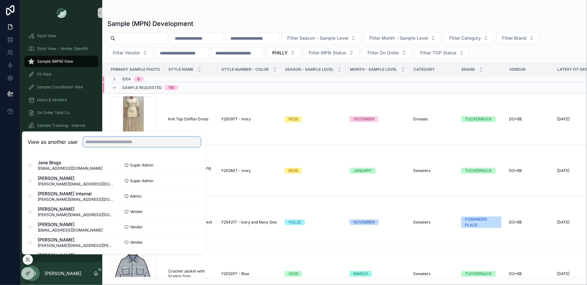
click at [109, 142] on input "text" at bounding box center [142, 142] width 118 height 10
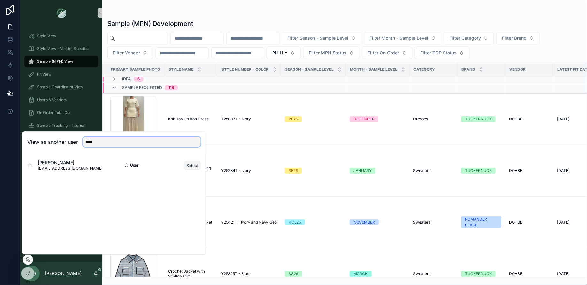
type input "****"
click at [194, 168] on button "Select" at bounding box center [192, 165] width 17 height 9
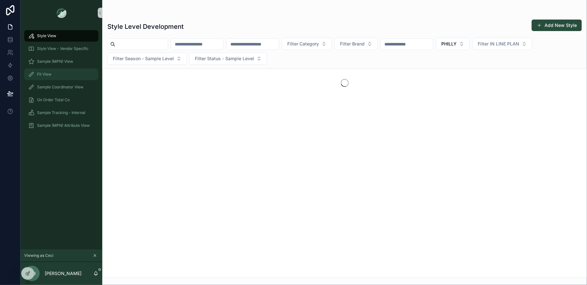
click at [46, 75] on span "Fit View" at bounding box center [44, 74] width 14 height 5
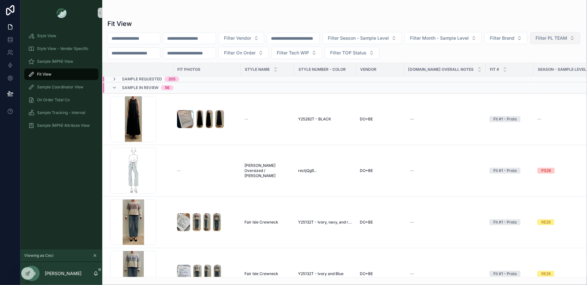
click at [536, 41] on span "Filter PL TEAM" at bounding box center [552, 38] width 32 height 6
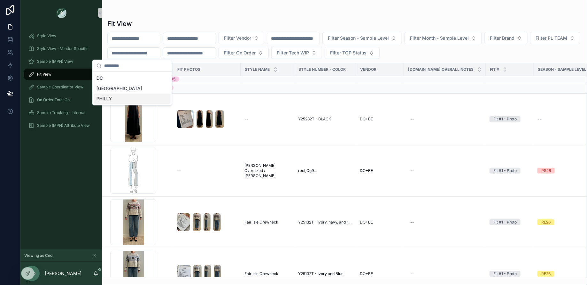
click at [127, 100] on div "PHILLY" at bounding box center [132, 98] width 77 height 10
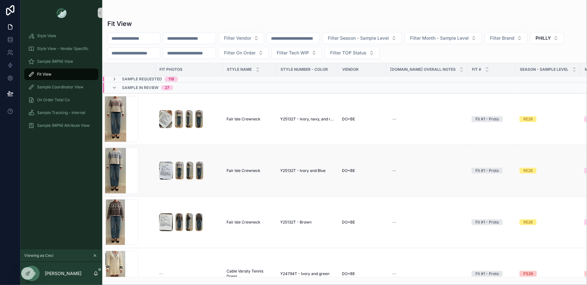
scroll to position [0, 20]
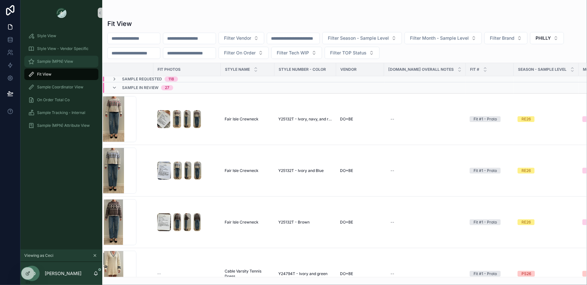
click at [61, 60] on span "Sample (MPN) View" at bounding box center [55, 61] width 36 height 5
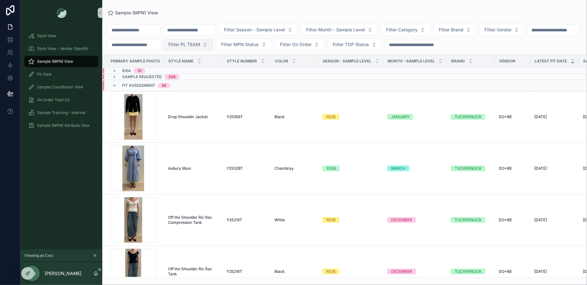
click at [200, 42] on span "Filter PL TEAM" at bounding box center [185, 44] width 32 height 6
click at [238, 87] on div "PHILLY" at bounding box center [255, 90] width 77 height 10
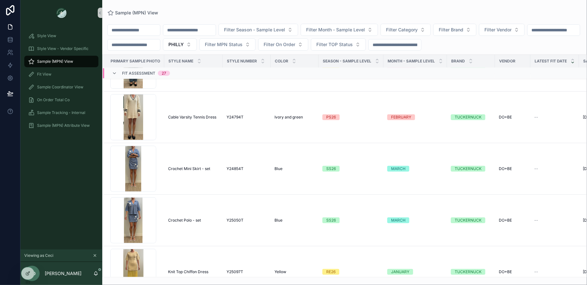
scroll to position [414, 0]
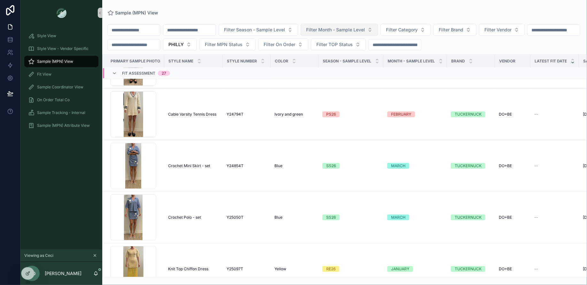
click at [323, 34] on button "Filter Month - Sample Level" at bounding box center [339, 30] width 77 height 12
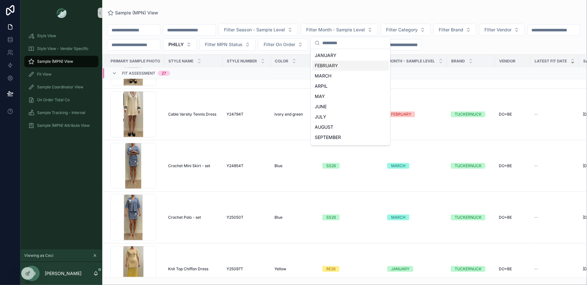
click at [323, 65] on div "FEBRUARY" at bounding box center [350, 65] width 77 height 10
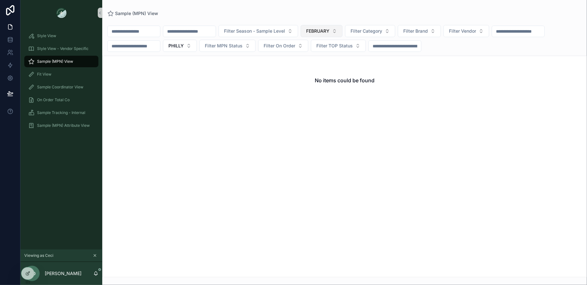
click at [330, 33] on span "FEBRUARY" at bounding box center [317, 31] width 23 height 6
click at [318, 58] on div "None" at bounding box center [333, 56] width 77 height 10
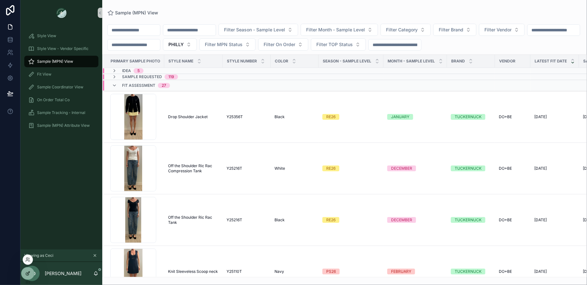
click at [29, 271] on icon at bounding box center [27, 273] width 5 height 5
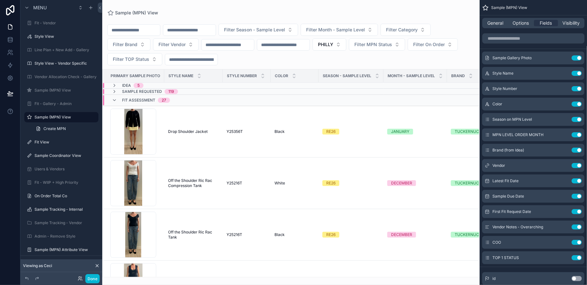
click at [521, 29] on div "General Options Fields Visibility" at bounding box center [533, 22] width 107 height 15
click at [521, 20] on span "Options" at bounding box center [521, 23] width 16 height 6
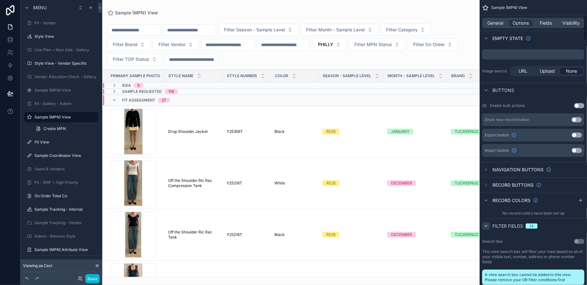
click at [488, 225] on icon "scrollable content" at bounding box center [486, 225] width 5 height 5
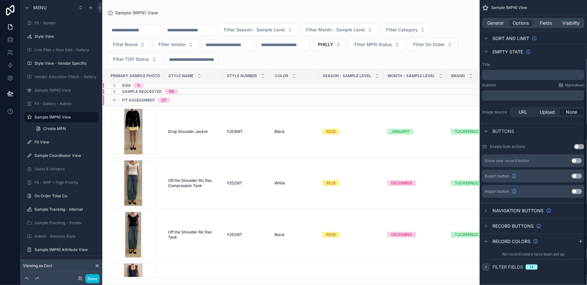
scroll to position [133, 0]
click at [489, 265] on icon "scrollable content" at bounding box center [486, 267] width 5 height 5
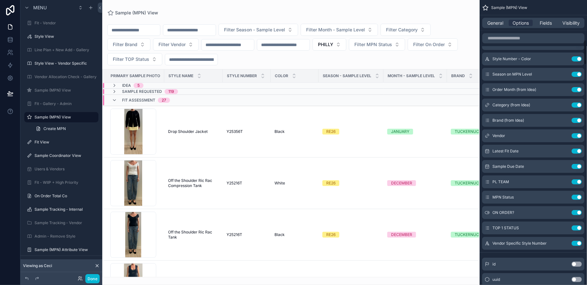
scroll to position [454, 0]
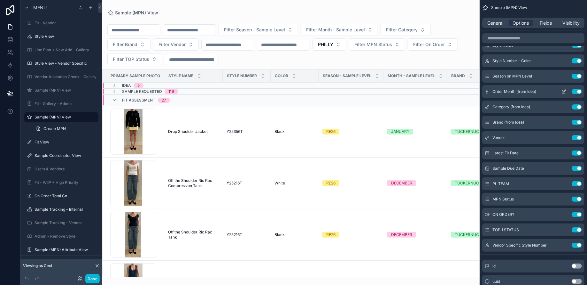
click at [575, 90] on button "Use setting" at bounding box center [577, 91] width 10 height 5
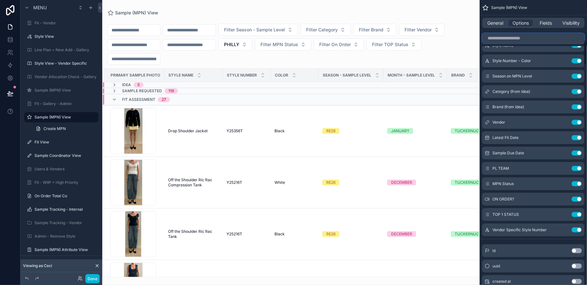
click at [528, 42] on input "scrollable content" at bounding box center [533, 38] width 102 height 10
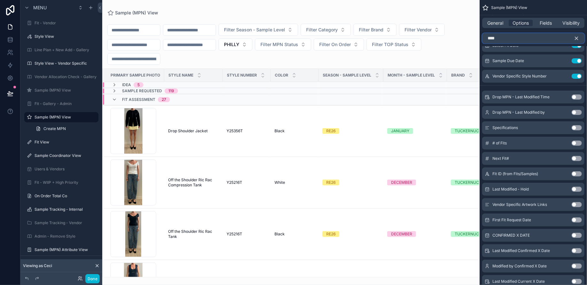
scroll to position [233, 0]
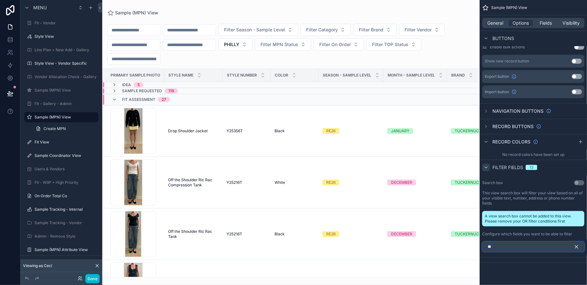
type input "*"
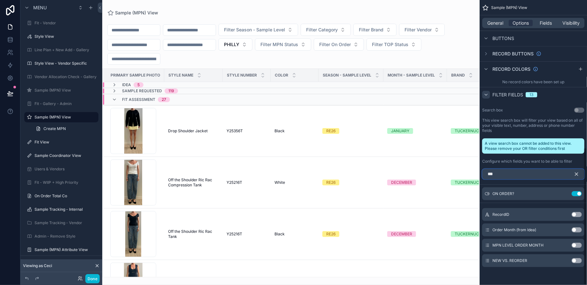
scroll to position [289, 0]
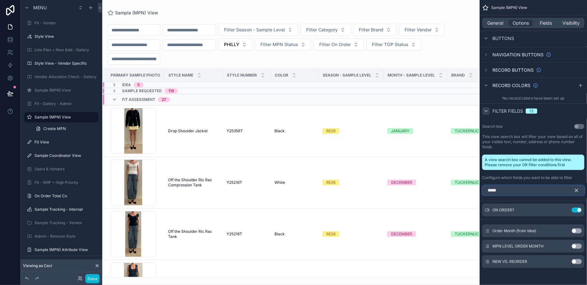
type input "*****"
click at [578, 244] on button "Use setting" at bounding box center [577, 245] width 10 height 5
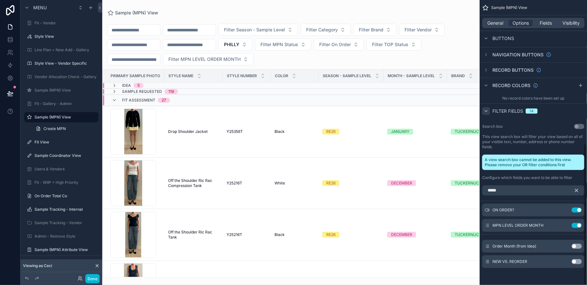
click at [578, 189] on icon "scrollable content" at bounding box center [577, 190] width 6 height 6
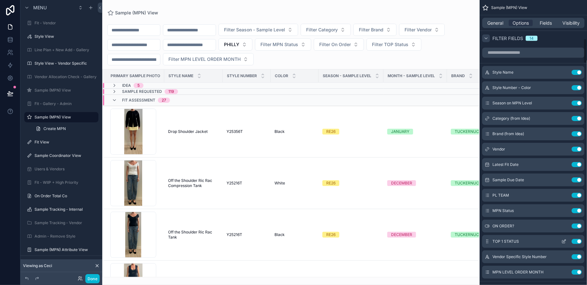
scroll to position [440, 0]
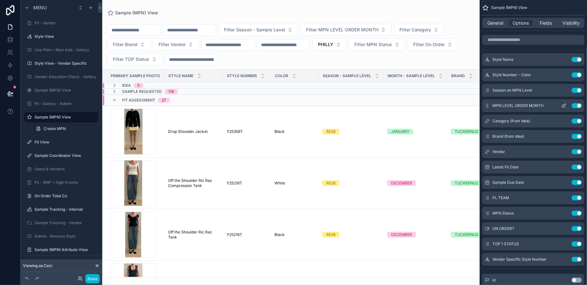
click at [564, 105] on icon "scrollable content" at bounding box center [565, 105] width 3 height 3
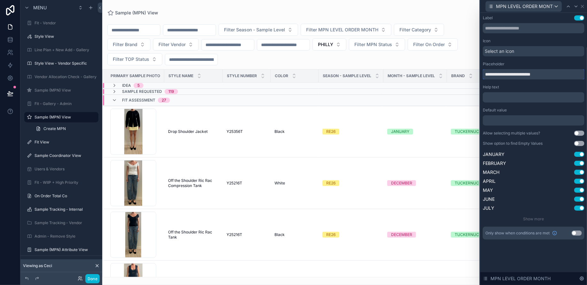
drag, startPoint x: 561, startPoint y: 77, endPoint x: 480, endPoint y: 75, distance: 80.6
click at [480, 75] on div "**********" at bounding box center [533, 142] width 107 height 285
type input "**********"
click at [95, 277] on button "Done" at bounding box center [92, 278] width 14 height 9
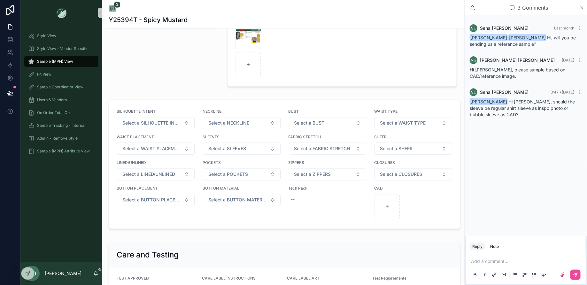
scroll to position [664, 0]
